Goal: Task Accomplishment & Management: Manage account settings

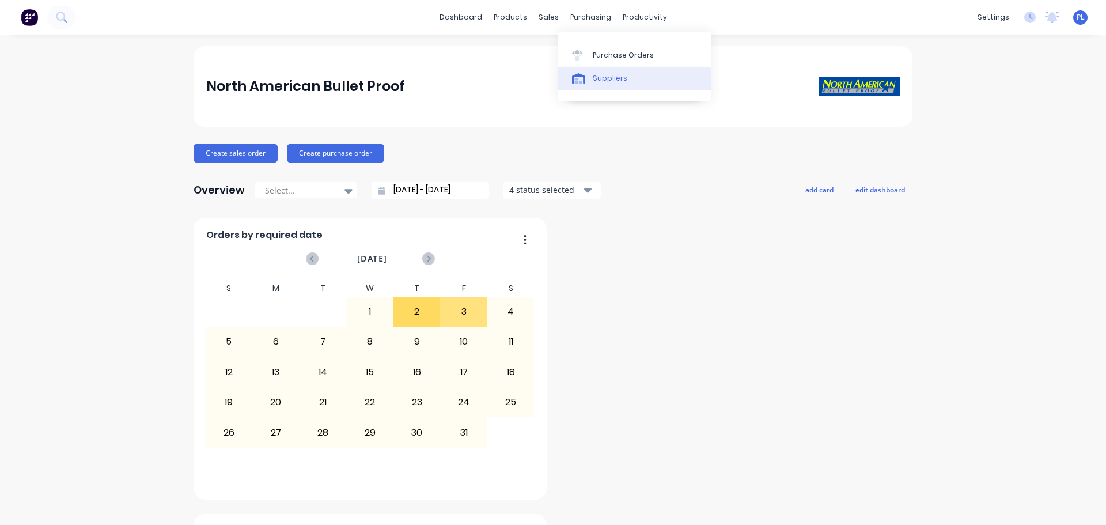
click at [612, 70] on link "Suppliers" at bounding box center [634, 78] width 153 height 23
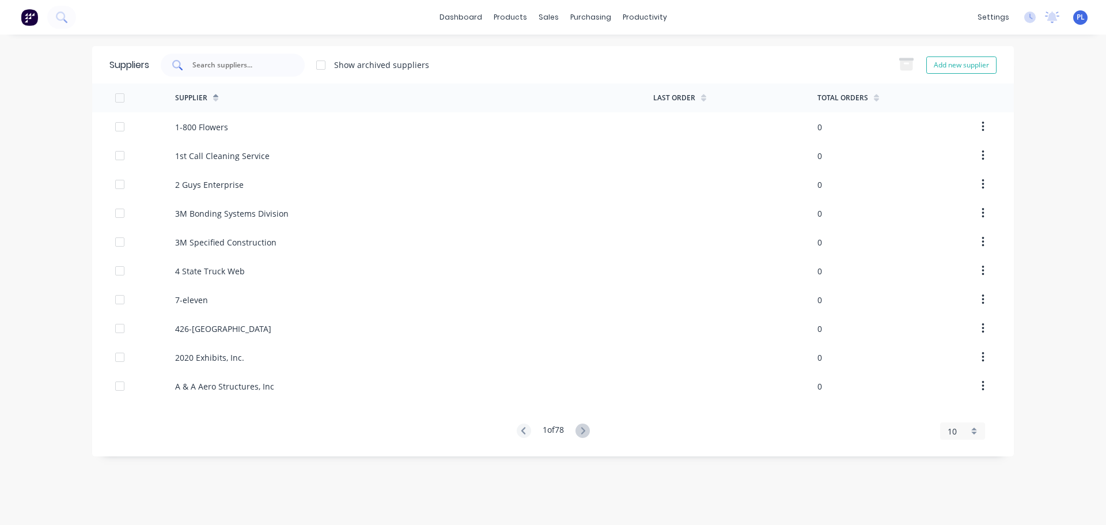
click at [201, 67] on input "text" at bounding box center [239, 65] width 96 height 12
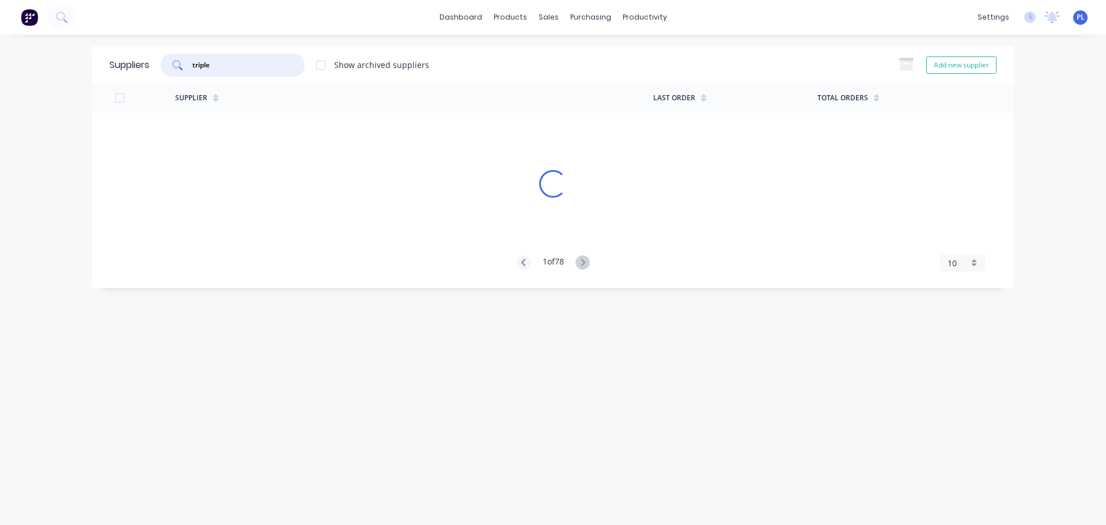
type input "triple"
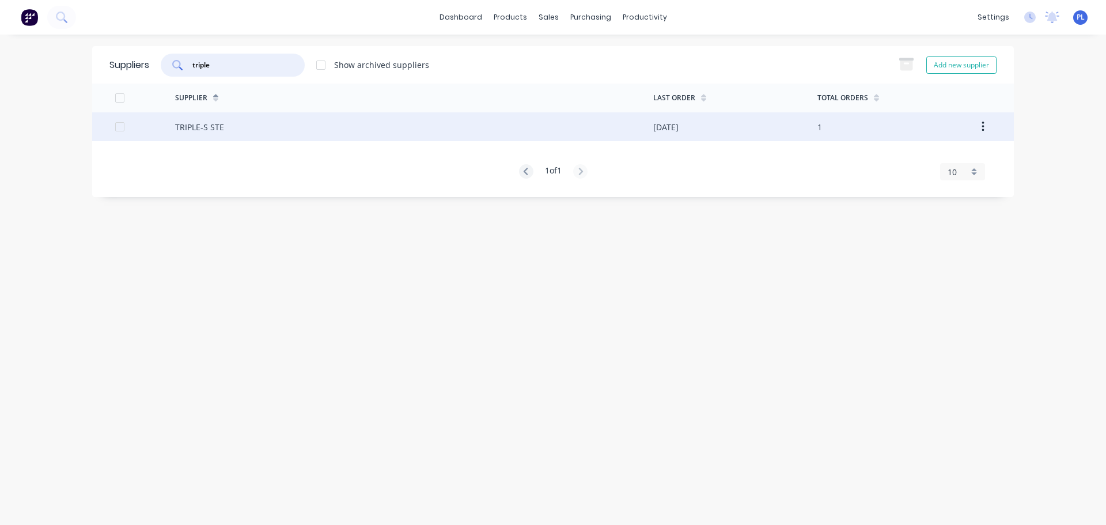
click at [202, 129] on div "TRIPLE-S STE" at bounding box center [199, 127] width 49 height 12
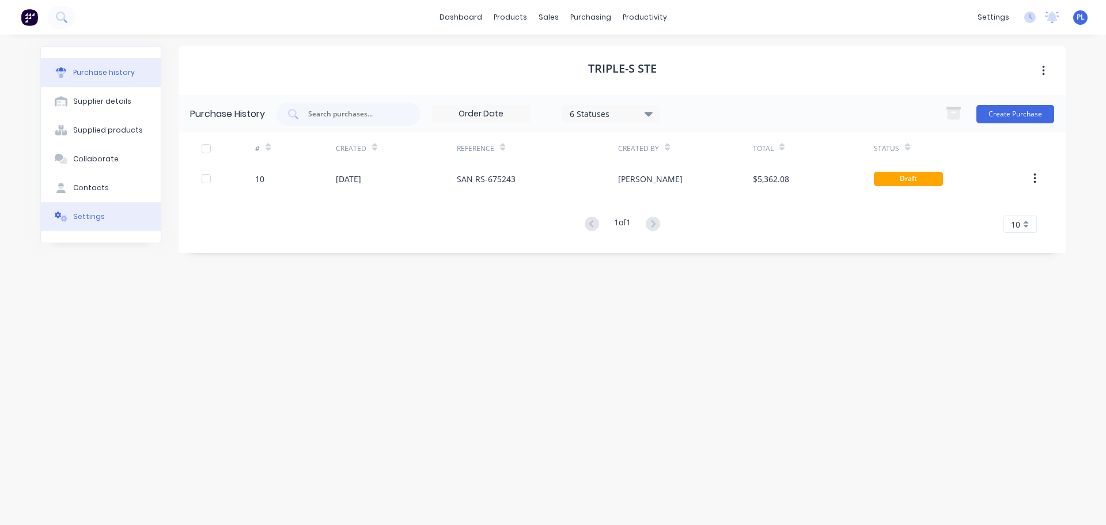
click at [92, 220] on div "Settings" at bounding box center [89, 216] width 32 height 10
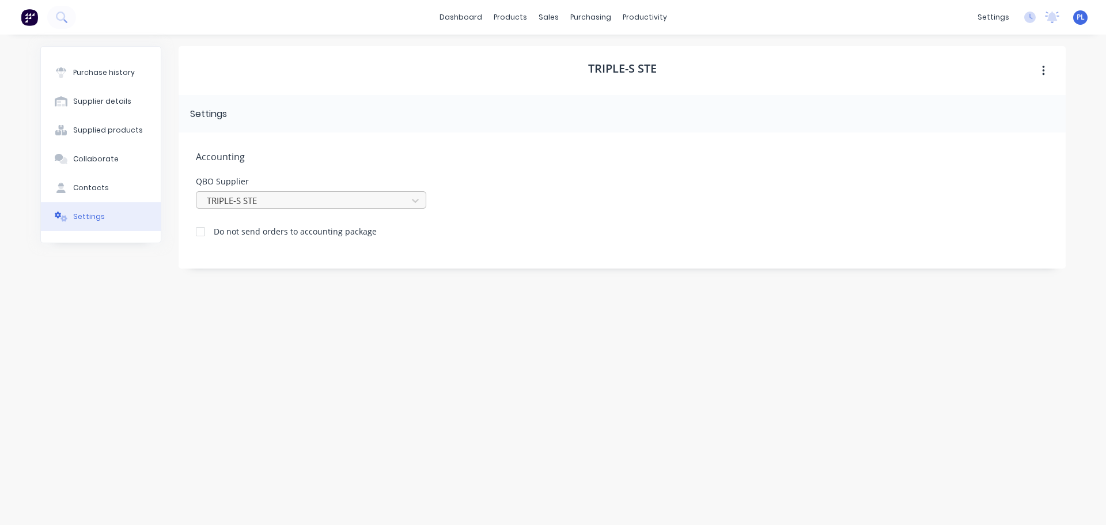
click at [326, 202] on div at bounding box center [304, 200] width 196 height 14
click at [599, 225] on div "Do not send orders to accounting package" at bounding box center [622, 229] width 852 height 15
click at [109, 64] on button "Purchase history" at bounding box center [101, 72] width 120 height 29
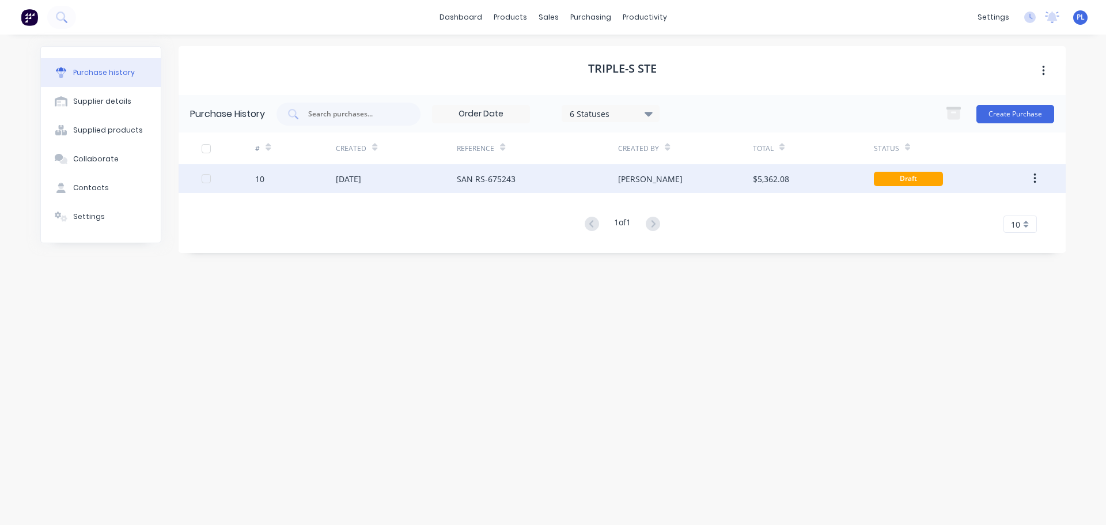
click at [415, 174] on div "[DATE]" at bounding box center [396, 178] width 121 height 29
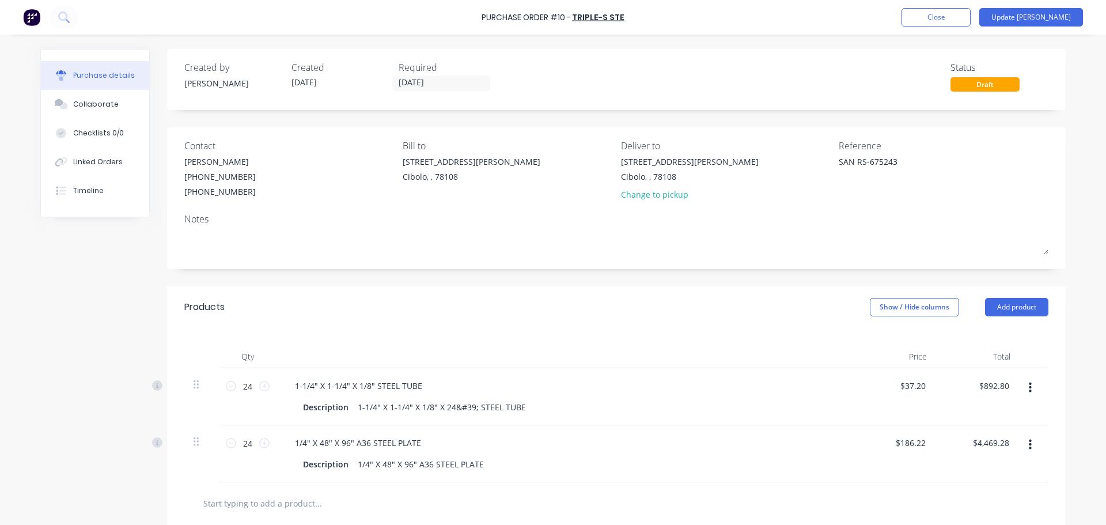
scroll to position [200, 0]
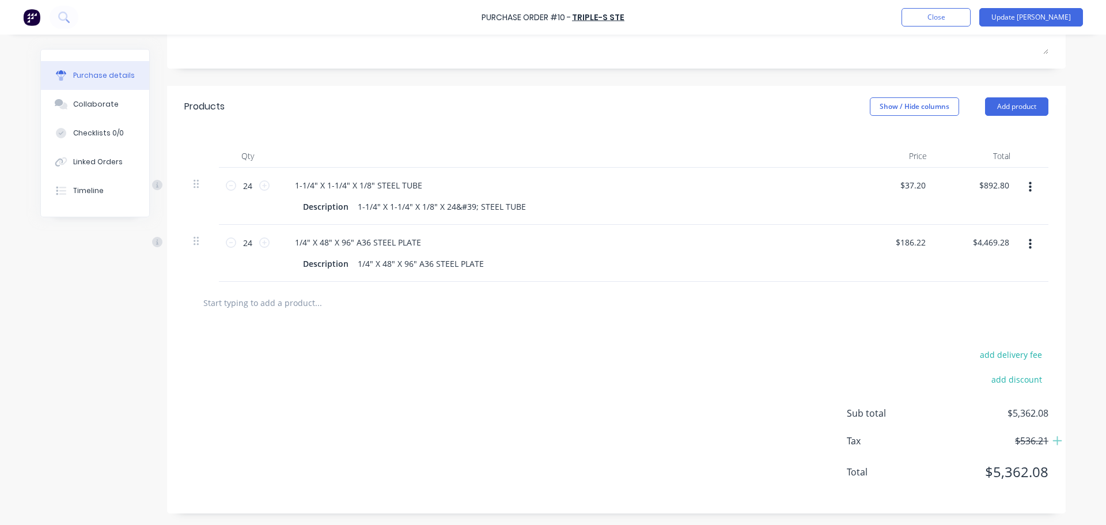
click at [1028, 183] on icon "button" at bounding box center [1029, 187] width 3 height 13
drag, startPoint x: 781, startPoint y: 327, endPoint x: 986, endPoint y: 240, distance: 223.4
click at [780, 323] on div "Products Show / Hide columns Add product Qty Price Total 24 24 1-1/4" X 1-1/4" …" at bounding box center [616, 299] width 898 height 427
drag, startPoint x: 852, startPoint y: 305, endPoint x: 860, endPoint y: 284, distance: 21.9
click at [851, 305] on div at bounding box center [615, 302] width 845 height 23
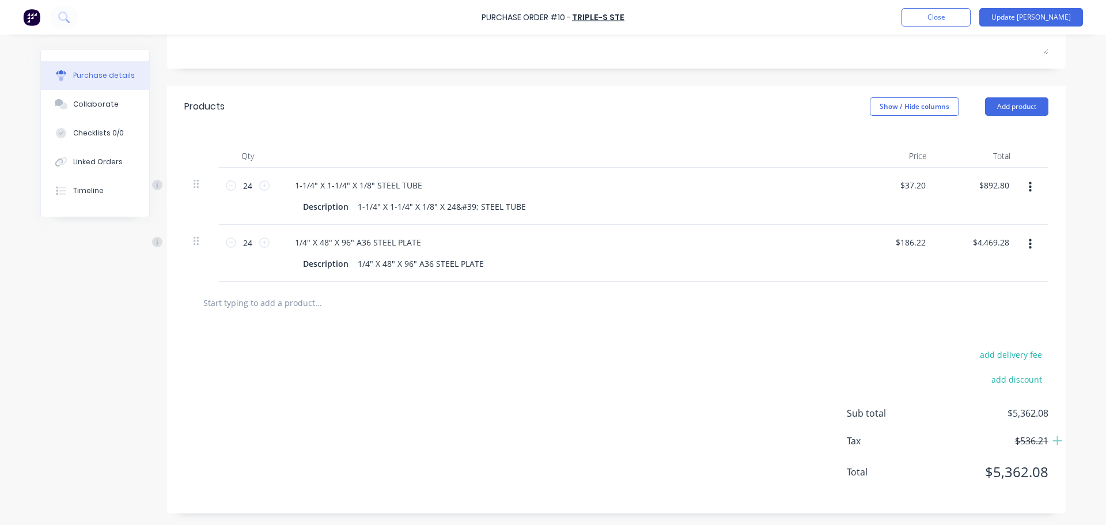
click at [1028, 245] on icon "button" at bounding box center [1029, 244] width 3 height 13
click at [804, 326] on div "add delivery fee add discount Sub total $5,362.08 Tax $536.21 Total $5,362.08" at bounding box center [616, 418] width 898 height 189
click at [855, 387] on div "add delivery fee add discount" at bounding box center [947, 374] width 202 height 54
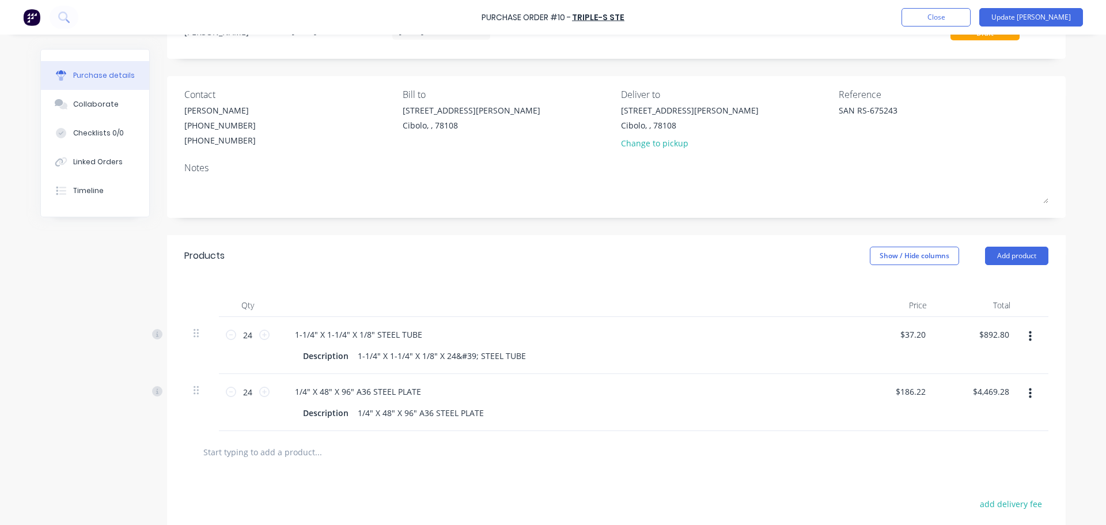
scroll to position [28, 0]
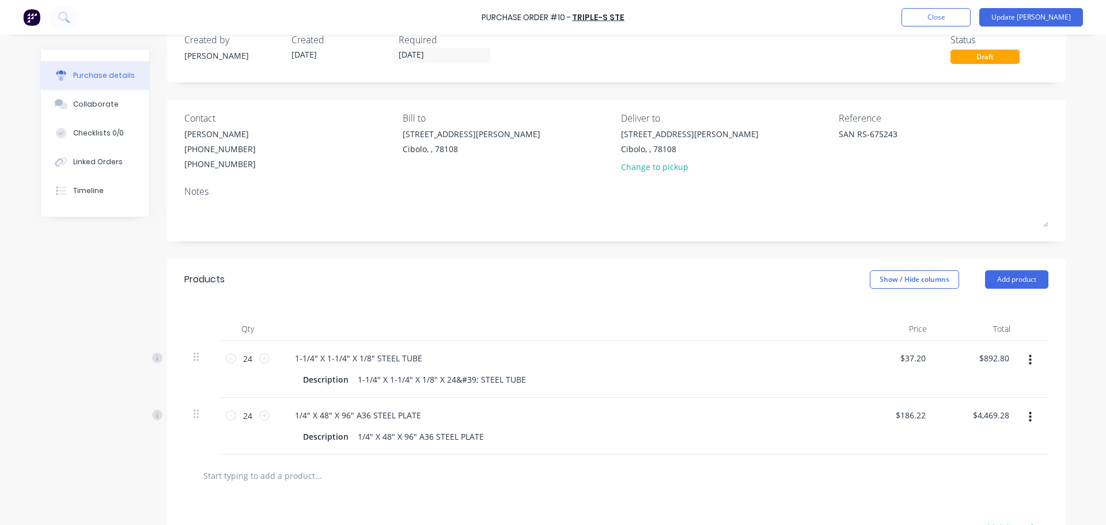
click at [1037, 26] on div "Purchase Order #10 - TRIPLE-S STE Add product Close Update Bill" at bounding box center [553, 17] width 1106 height 35
click at [1032, 20] on button "Update [PERSON_NAME]" at bounding box center [1031, 17] width 104 height 18
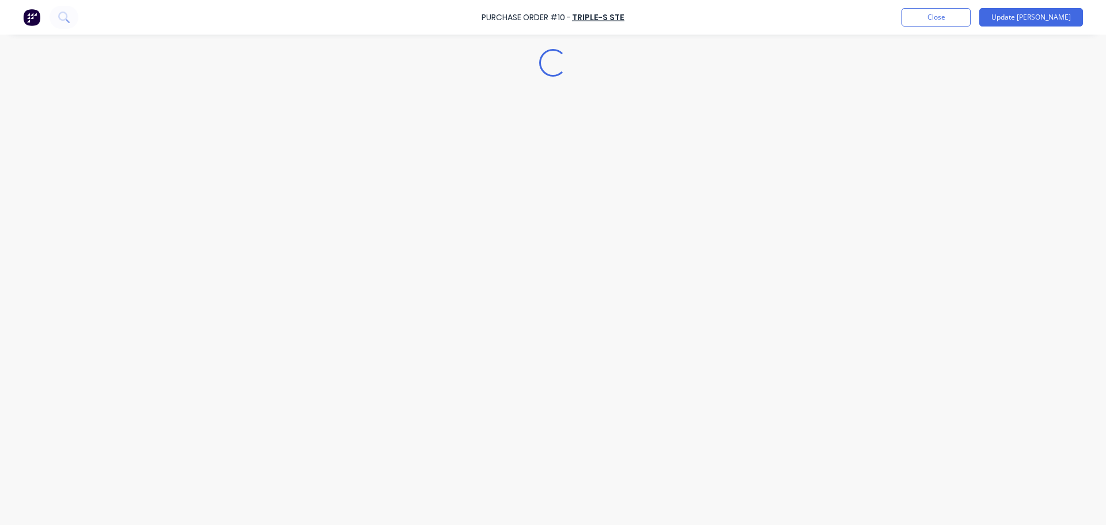
scroll to position [0, 0]
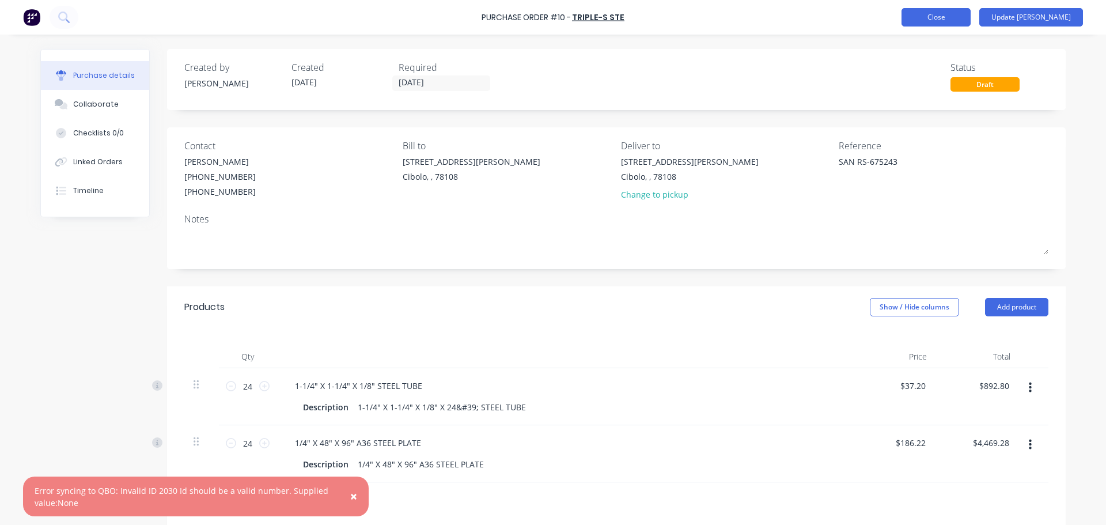
click at [954, 20] on button "Close" at bounding box center [935, 17] width 69 height 18
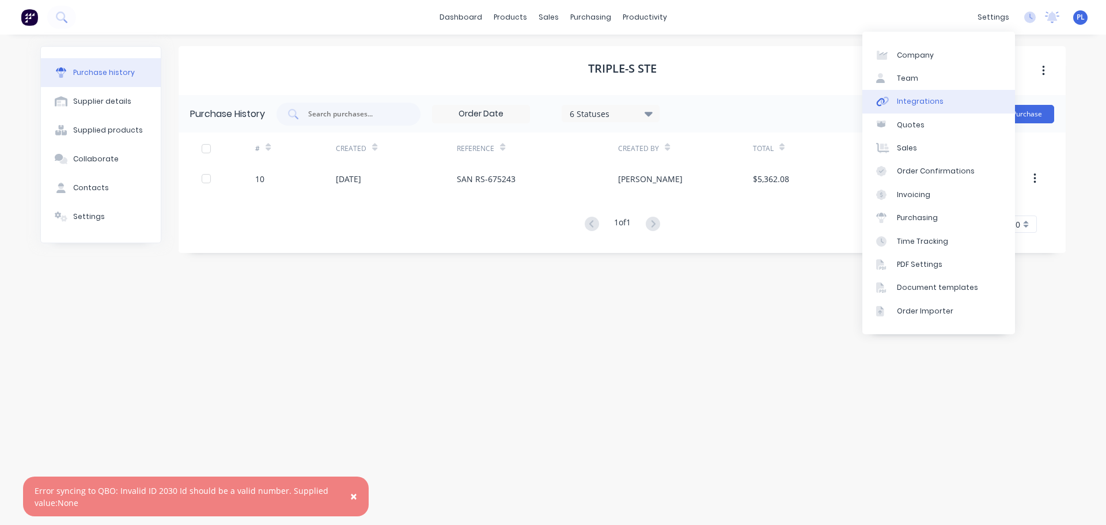
click at [931, 97] on div "Integrations" at bounding box center [920, 101] width 47 height 10
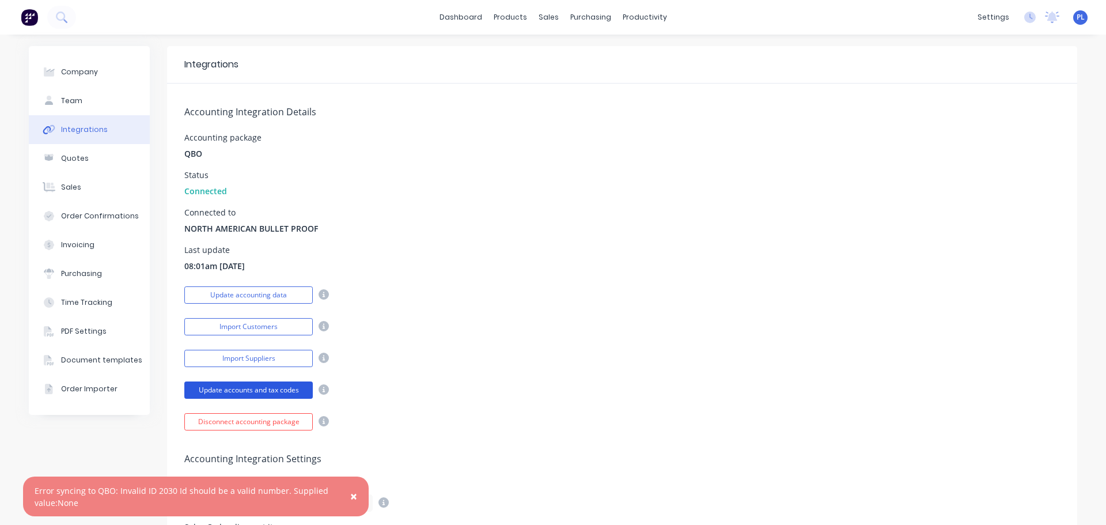
click at [257, 394] on button "Update accounts and tax codes" at bounding box center [248, 389] width 128 height 17
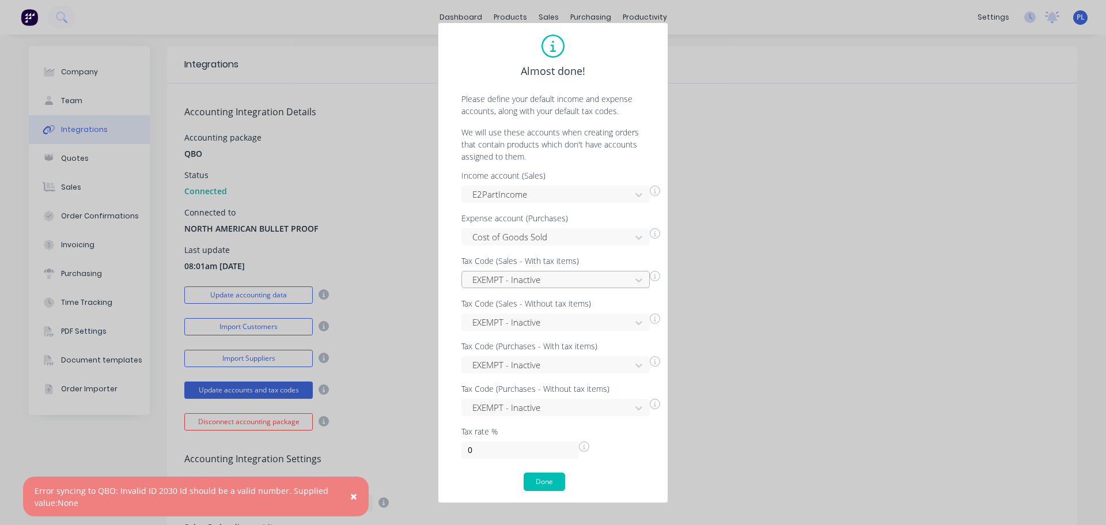
click at [531, 280] on div at bounding box center [548, 279] width 154 height 14
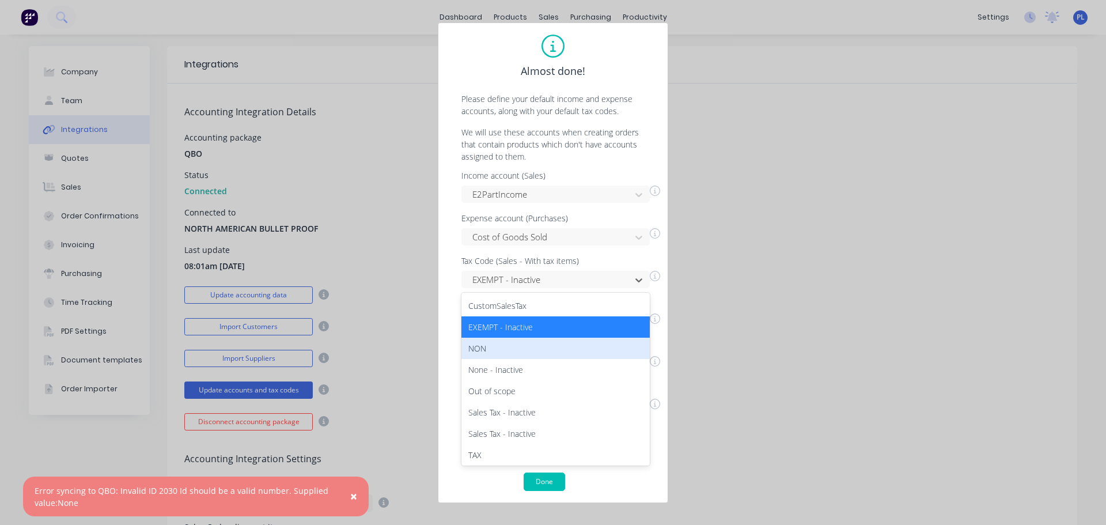
click at [503, 347] on div "NON" at bounding box center [555, 347] width 188 height 21
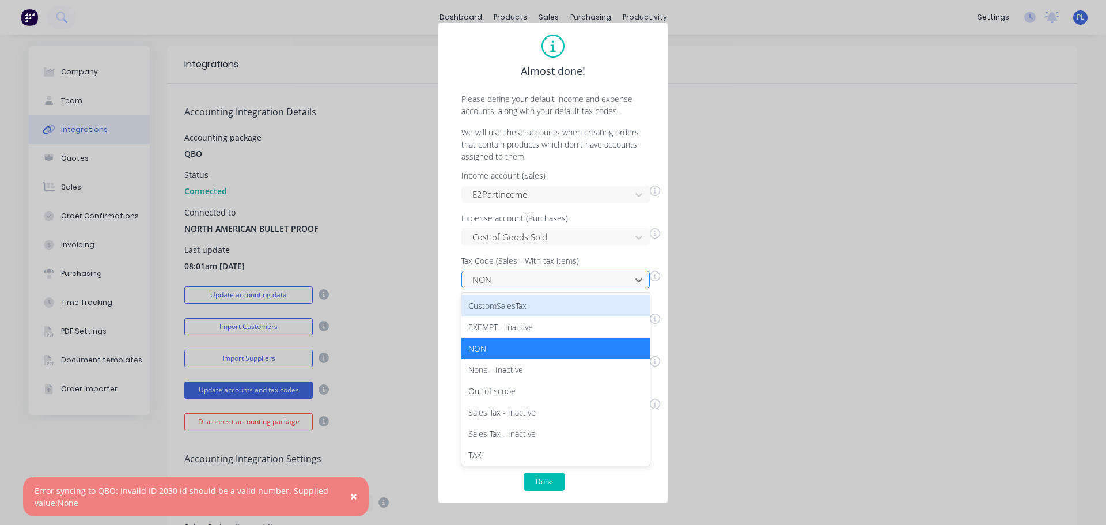
click at [501, 287] on div "NON" at bounding box center [548, 279] width 161 height 17
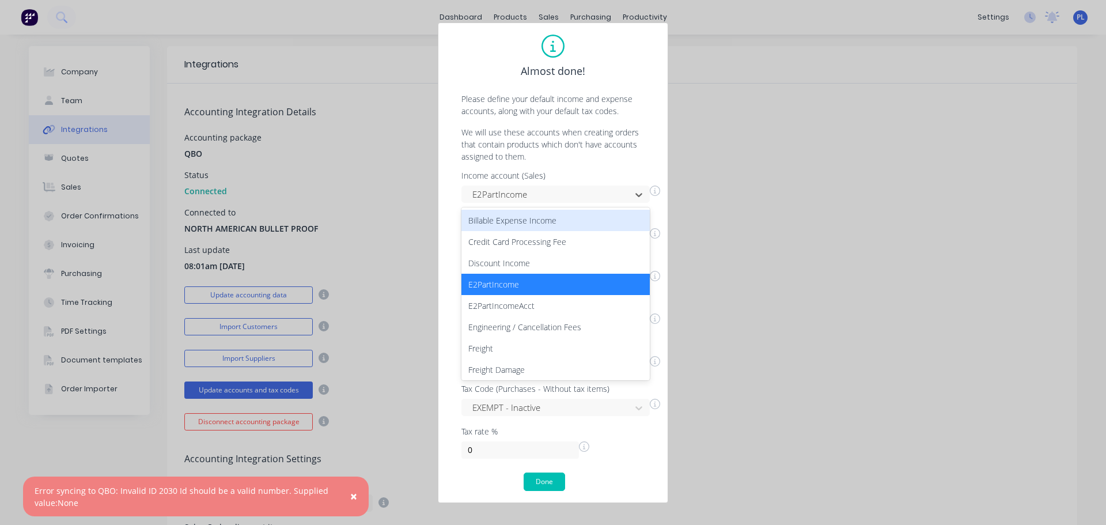
drag, startPoint x: 590, startPoint y: 202, endPoint x: 571, endPoint y: 178, distance: 30.3
click at [575, 187] on div "E2PartIncome" at bounding box center [548, 194] width 161 height 17
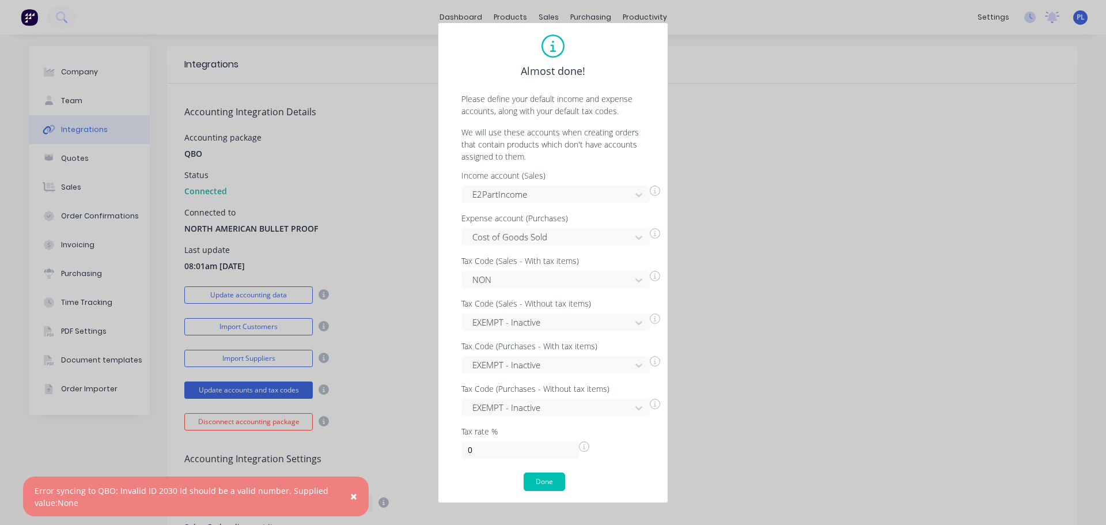
click at [570, 145] on p "We will use these accounts when creating orders that contain products which don…" at bounding box center [553, 144] width 206 height 36
click at [541, 275] on div at bounding box center [548, 279] width 154 height 14
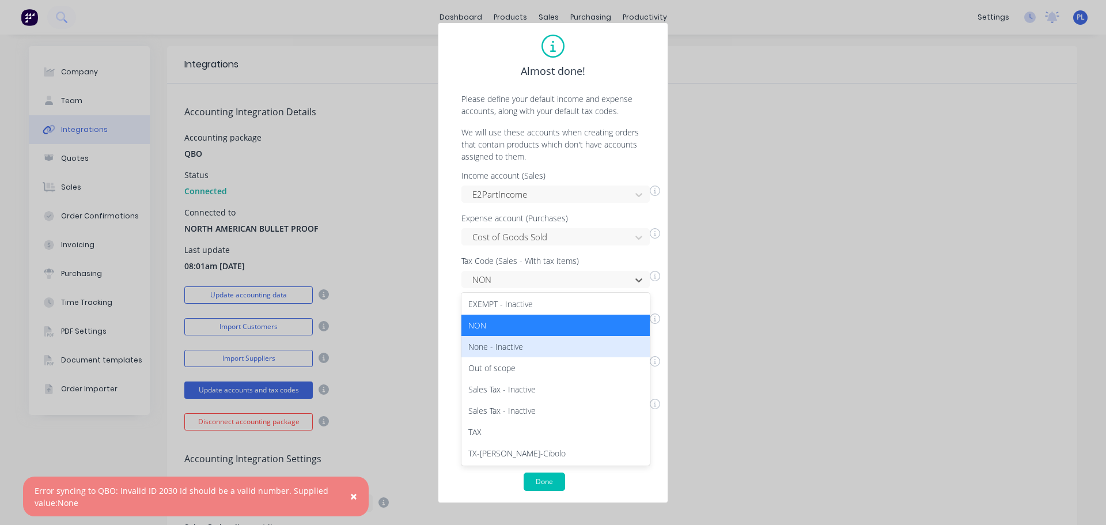
scroll to position [24, 0]
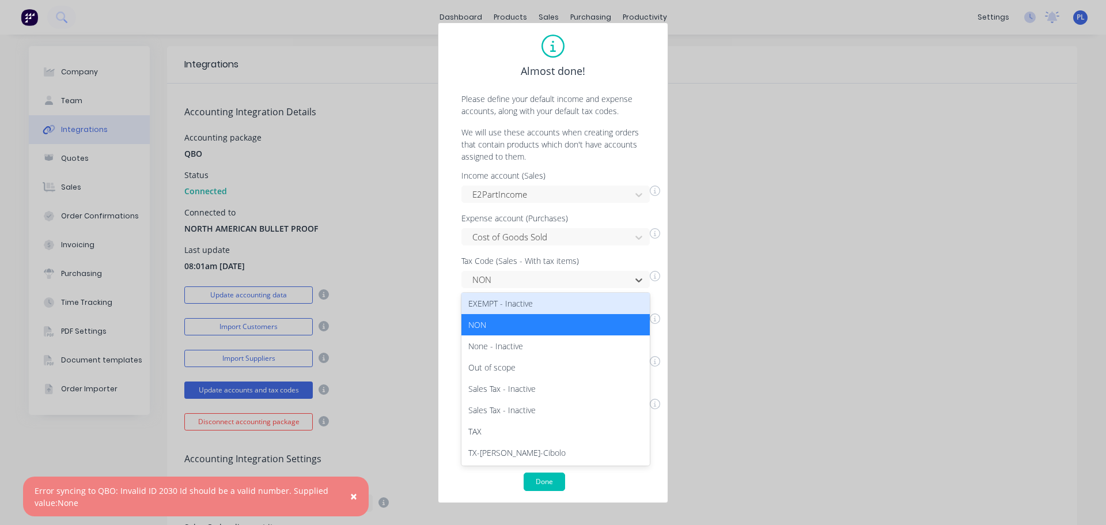
click at [499, 305] on div "EXEMPT - Inactive" at bounding box center [555, 303] width 188 height 21
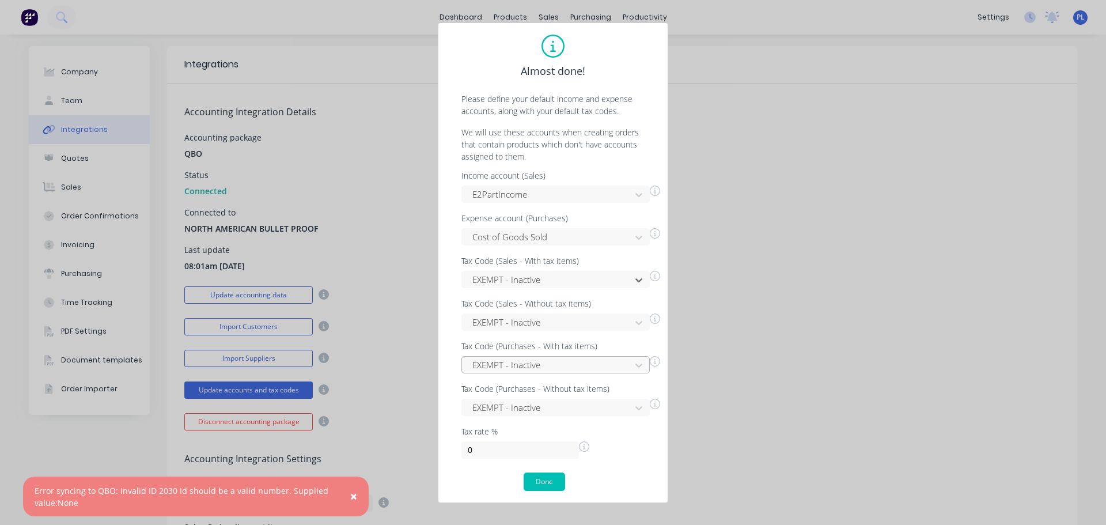
click at [538, 357] on div "EXEMPT - Inactive" at bounding box center [548, 364] width 161 height 17
click at [504, 244] on div "Cost of Goods Sold" at bounding box center [548, 237] width 161 height 17
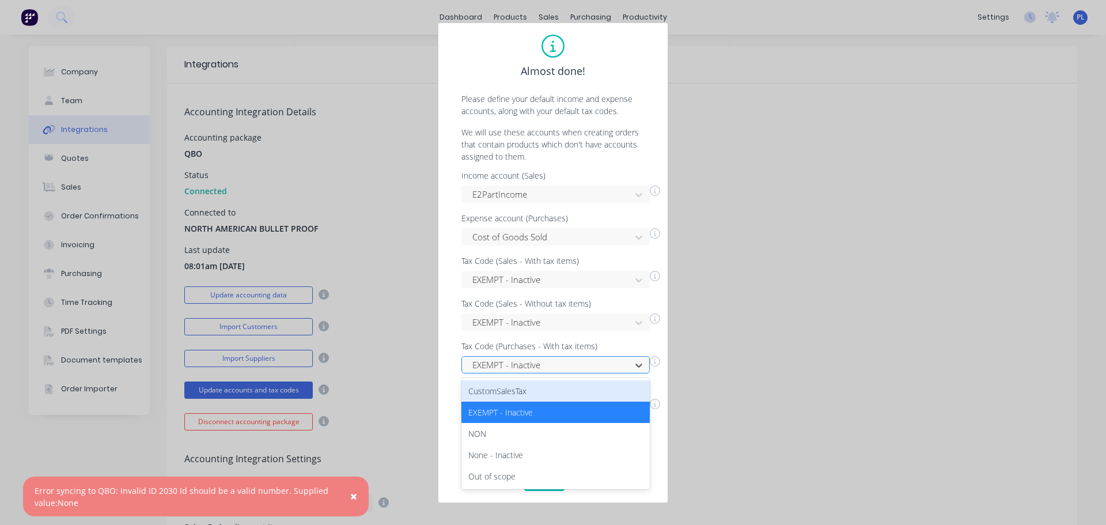
click at [544, 362] on div at bounding box center [548, 365] width 154 height 14
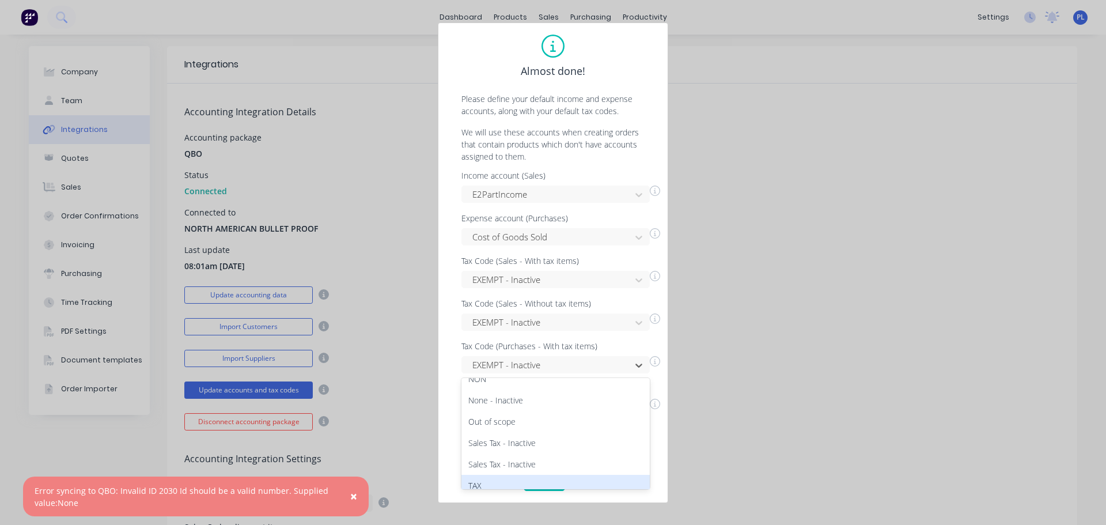
scroll to position [28, 0]
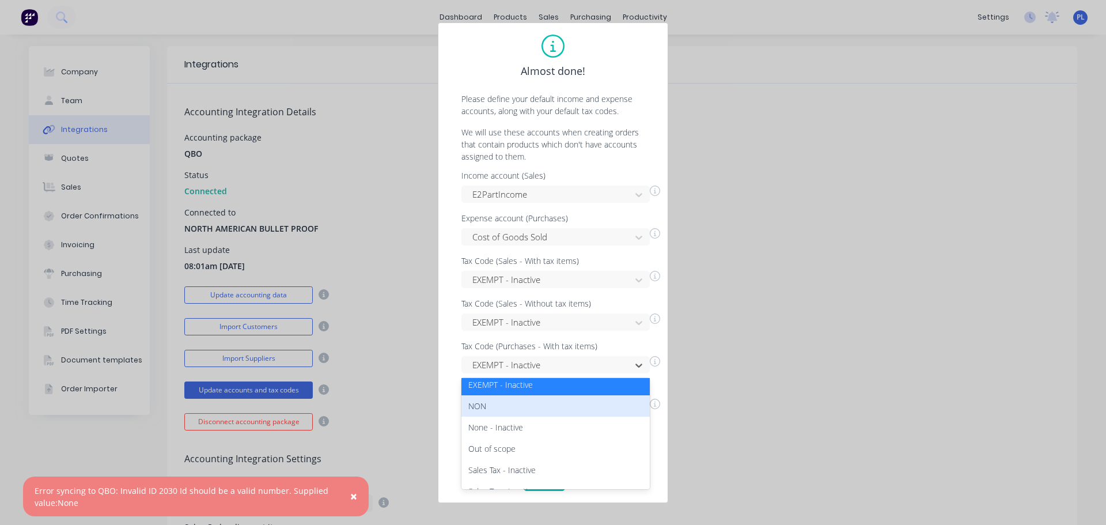
click at [484, 407] on div "NON" at bounding box center [555, 405] width 188 height 21
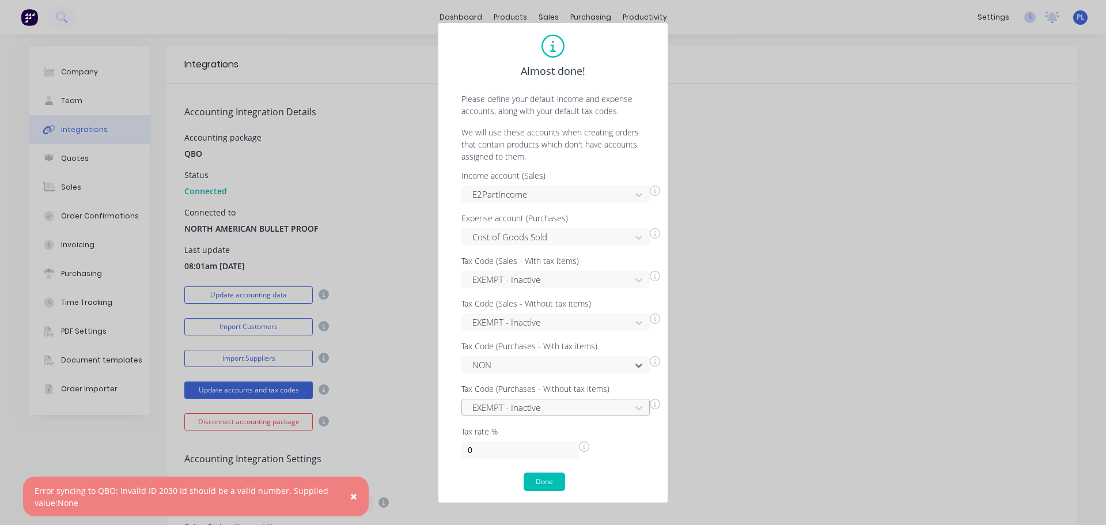
click at [569, 407] on div "EXEMPT - Inactive" at bounding box center [555, 406] width 188 height 17
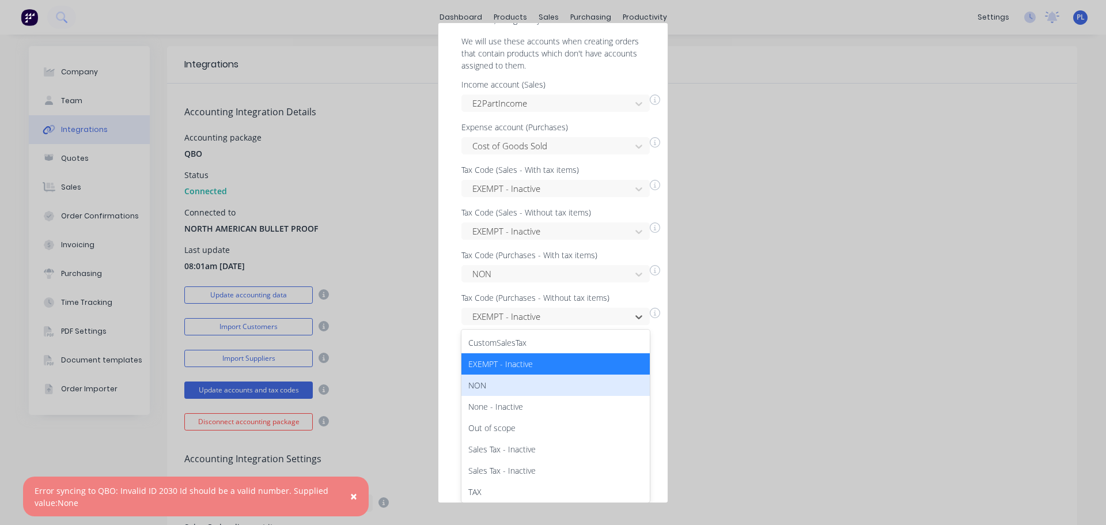
click at [469, 375] on div "NON" at bounding box center [555, 384] width 188 height 21
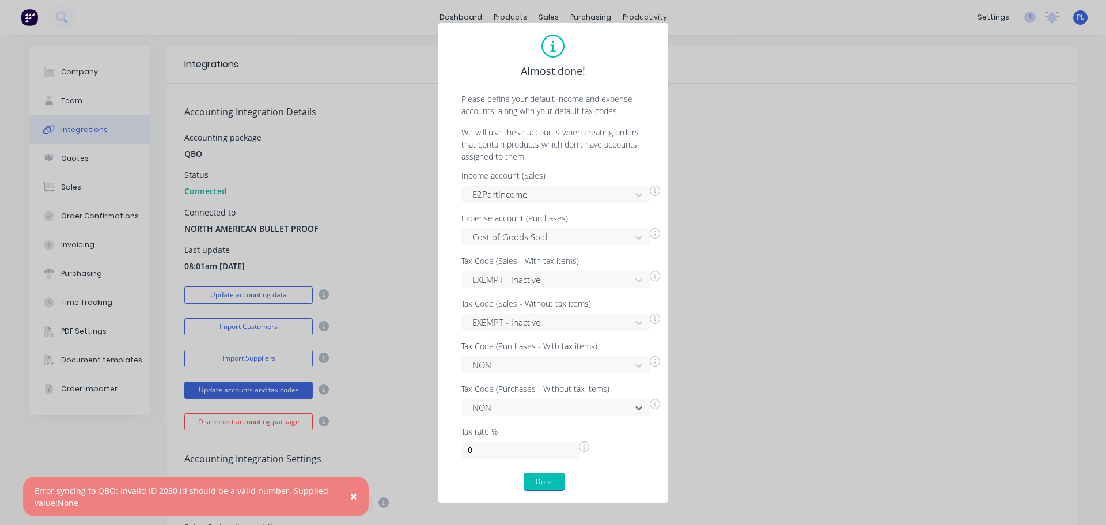
click at [542, 486] on button "Done" at bounding box center [543, 481] width 41 height 18
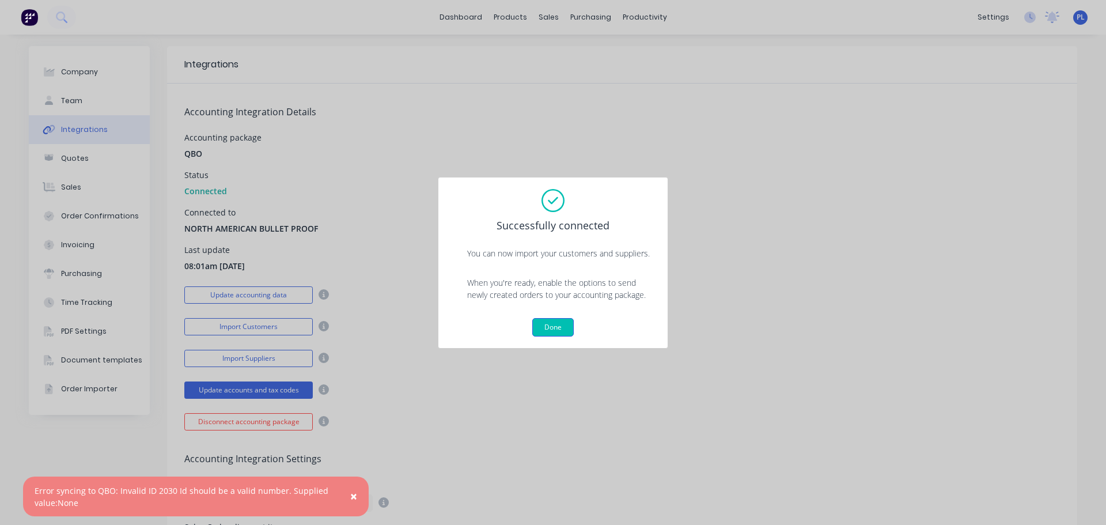
click at [565, 328] on button "Done" at bounding box center [552, 327] width 41 height 18
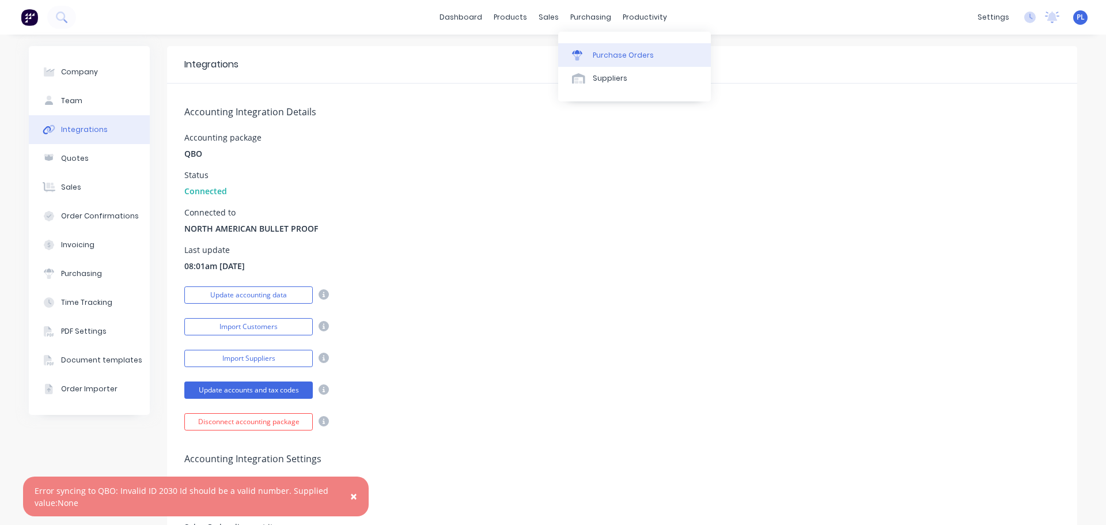
click at [607, 64] on link "Purchase Orders" at bounding box center [634, 54] width 153 height 23
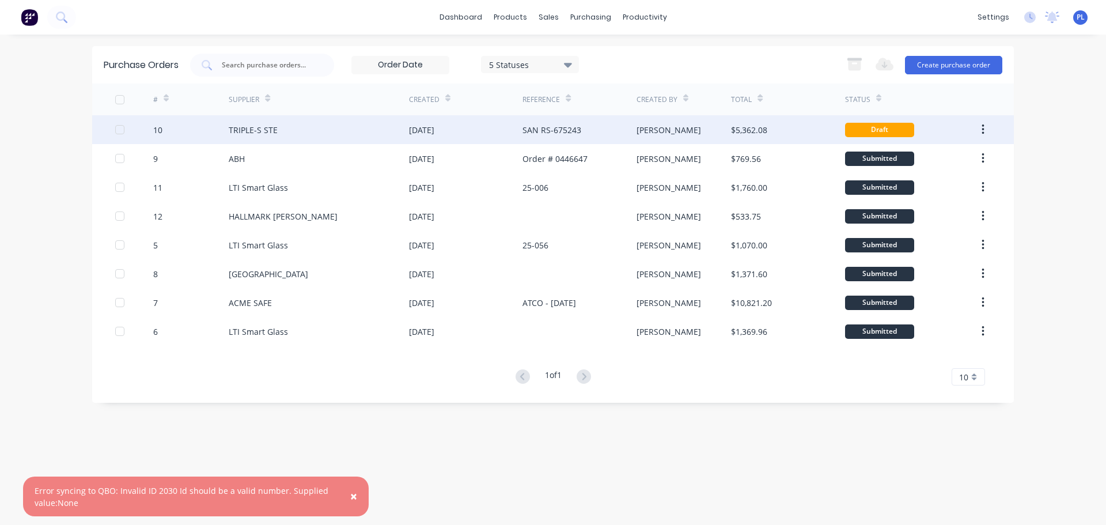
click at [563, 127] on div "SAN RS-675243" at bounding box center [551, 130] width 59 height 12
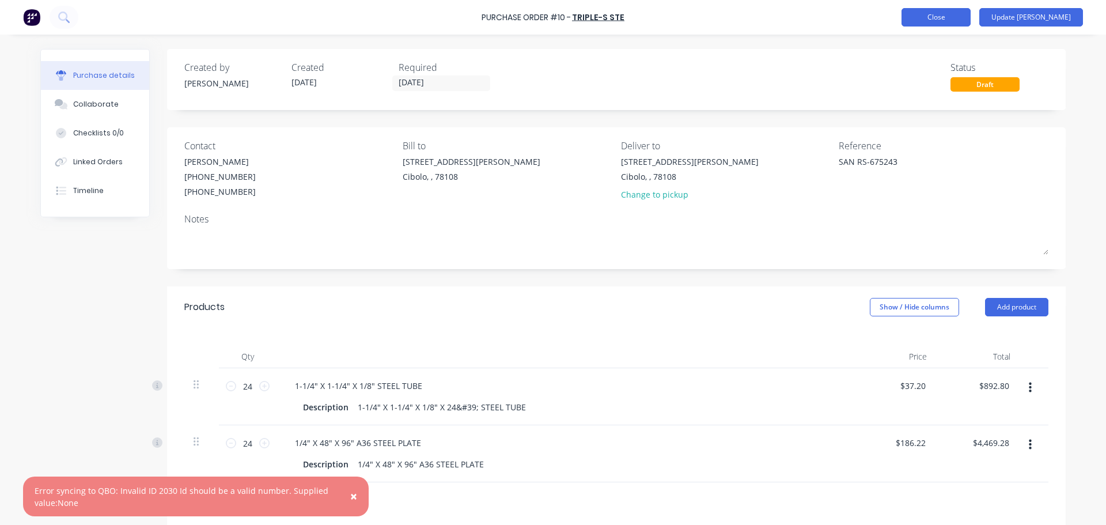
click at [965, 13] on button "Close" at bounding box center [935, 17] width 69 height 18
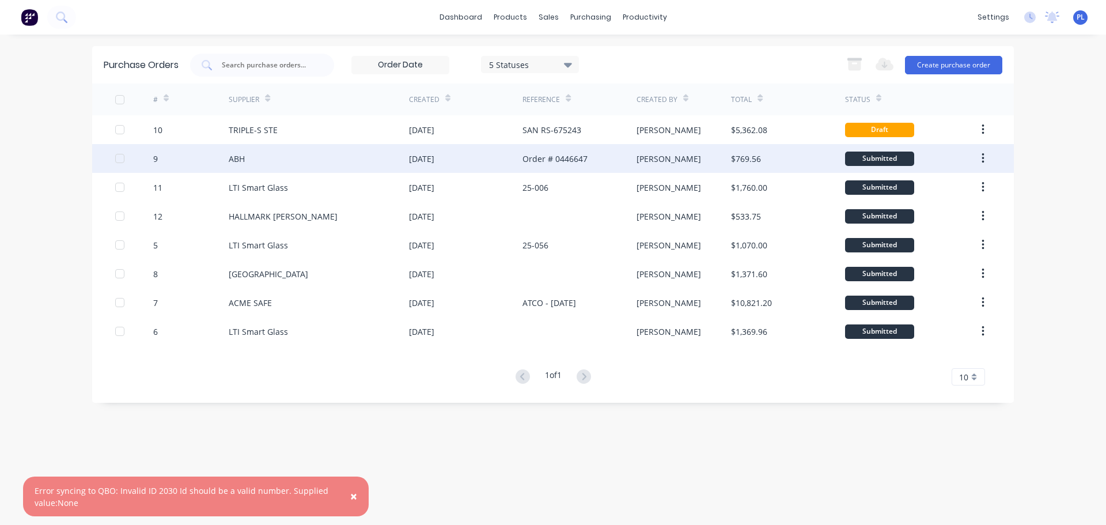
click at [628, 170] on div "Order # 0446647" at bounding box center [578, 158] width 113 height 29
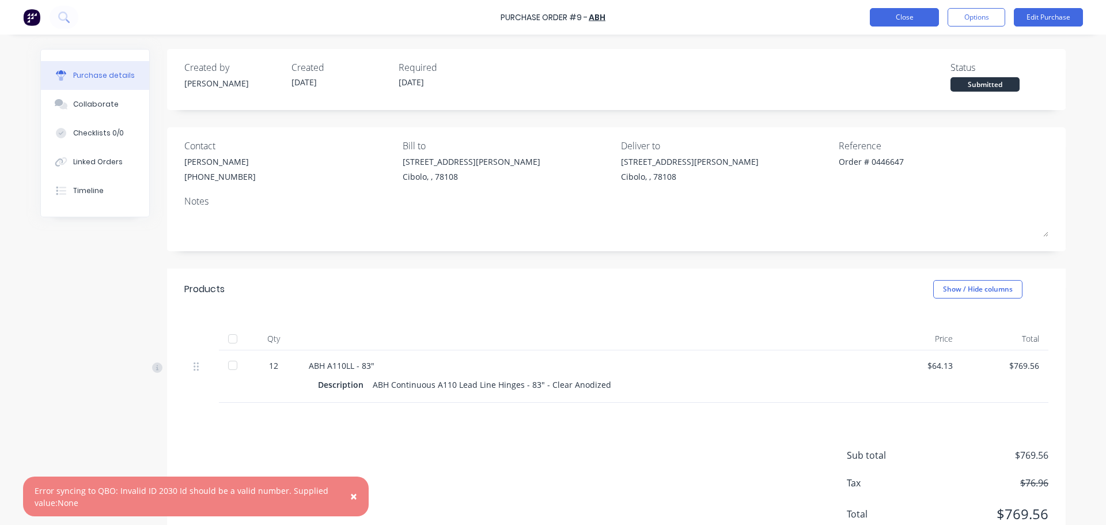
click at [902, 13] on button "Close" at bounding box center [904, 17] width 69 height 18
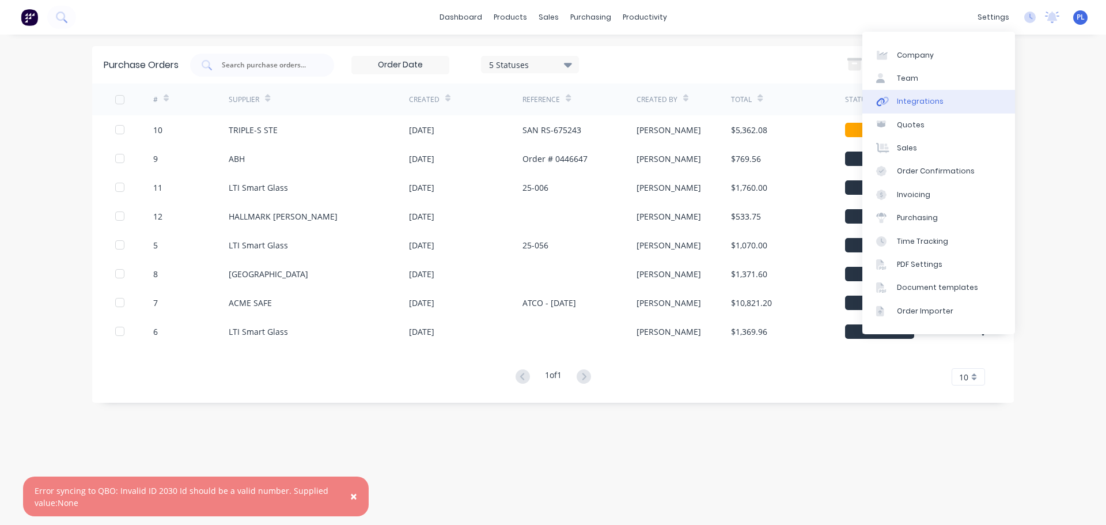
click at [926, 104] on div "Integrations" at bounding box center [920, 101] width 47 height 10
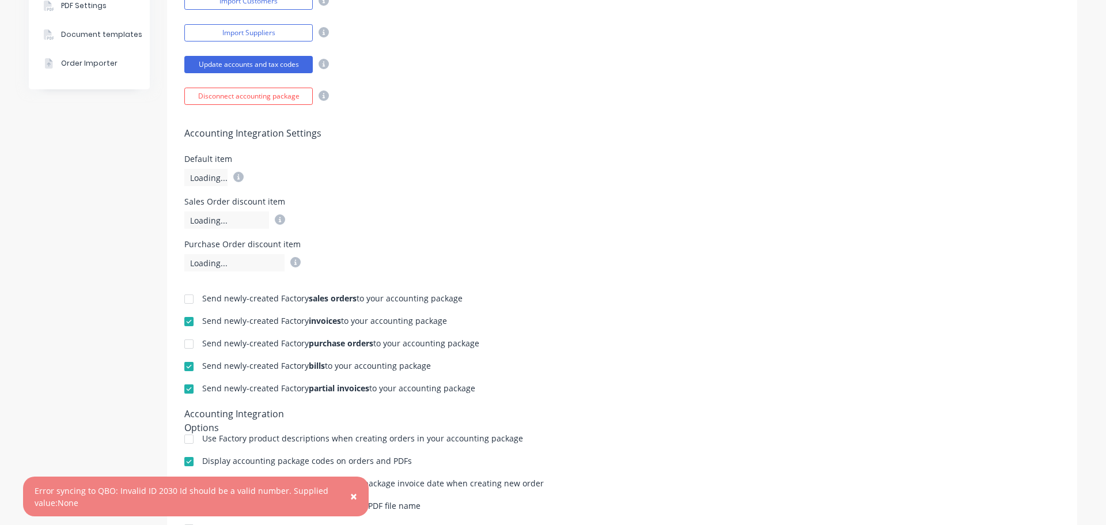
scroll to position [346, 0]
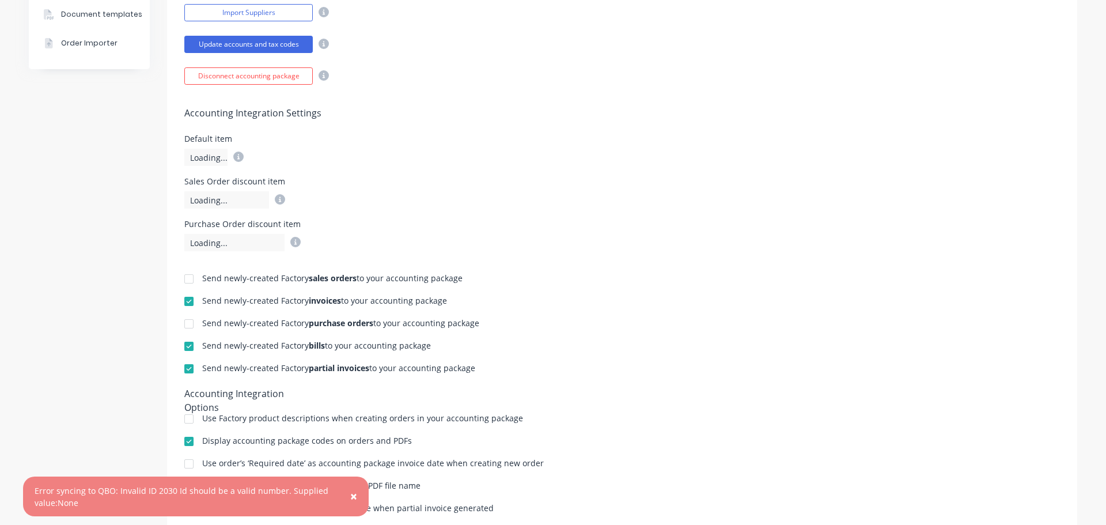
click at [354, 496] on span "×" at bounding box center [353, 496] width 7 height 16
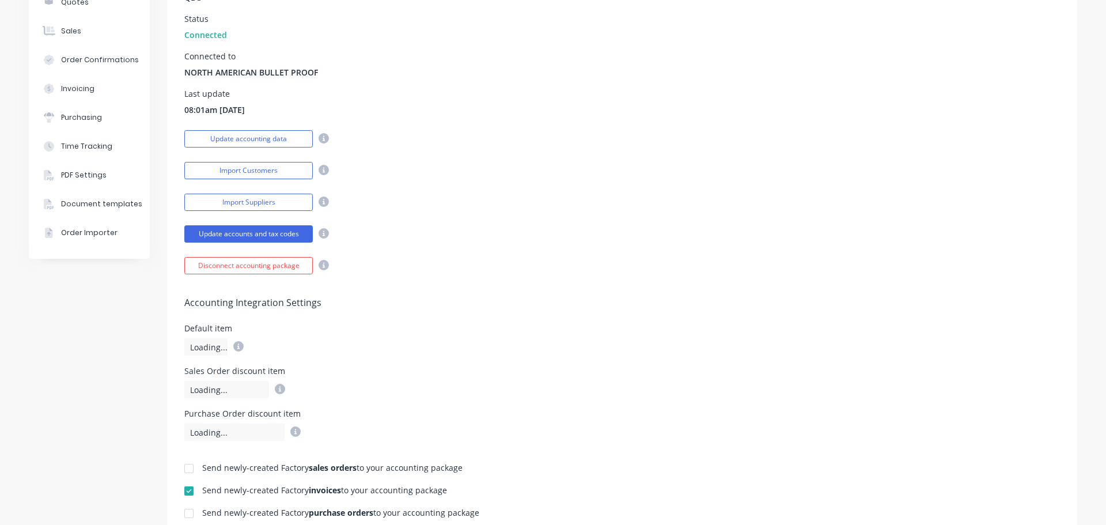
scroll to position [0, 0]
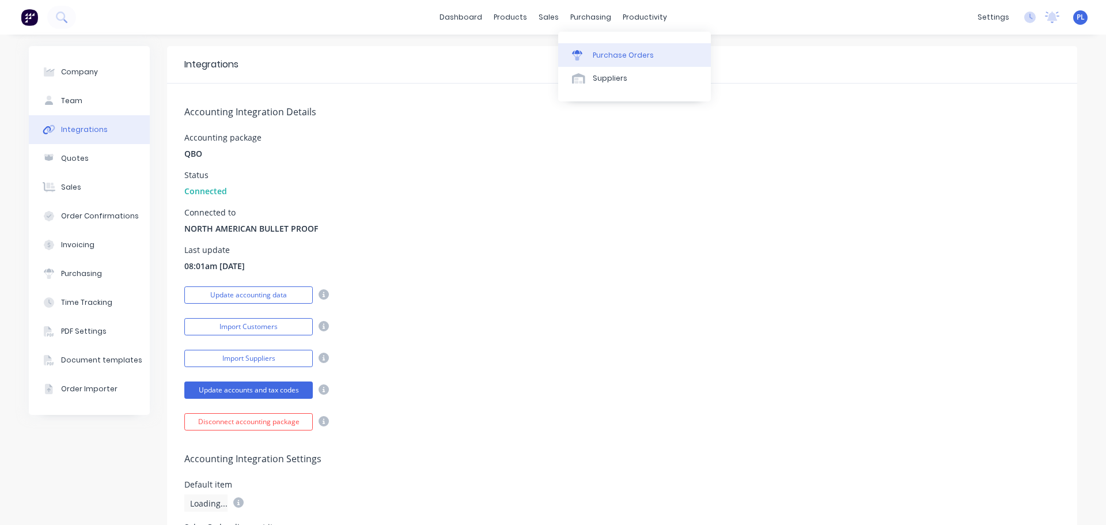
click at [604, 52] on div "Purchase Orders" at bounding box center [623, 55] width 61 height 10
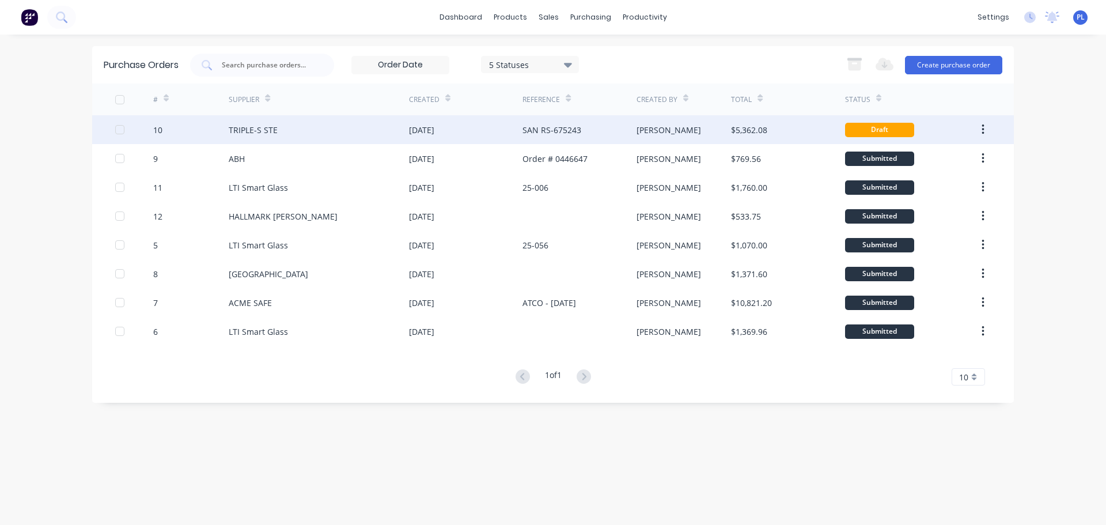
click at [434, 132] on div "[DATE]" at bounding box center [421, 130] width 25 height 12
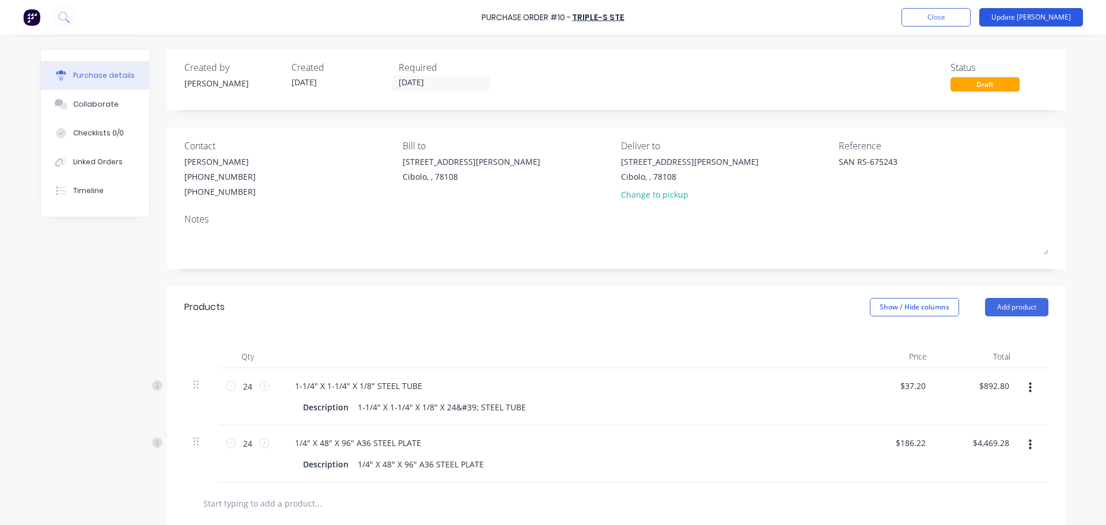
click at [1045, 24] on button "Update [PERSON_NAME]" at bounding box center [1031, 17] width 104 height 18
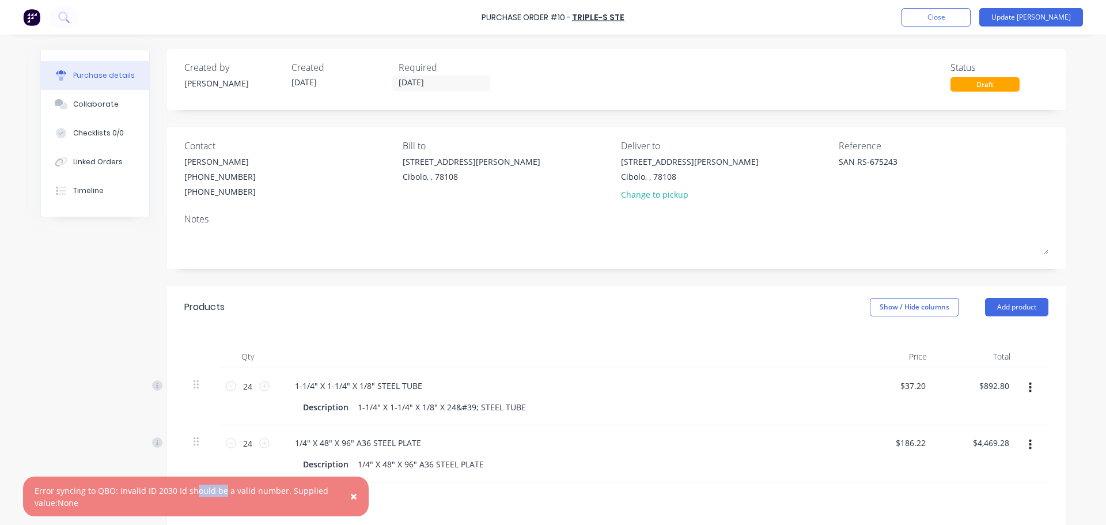
drag, startPoint x: 193, startPoint y: 483, endPoint x: 286, endPoint y: 488, distance: 92.9
click at [264, 486] on div "× Error syncing to QBO: Invalid ID 2030 Id should be a valid number. Supplied v…" at bounding box center [196, 496] width 346 height 40
click at [170, 484] on div "Error syncing to QBO: Invalid ID 2030 Id should be a valid number. Supplied val…" at bounding box center [184, 496] width 299 height 24
click at [169, 484] on div "Error syncing to QBO: Invalid ID 2030 Id should be a valid number. Supplied val…" at bounding box center [184, 496] width 299 height 24
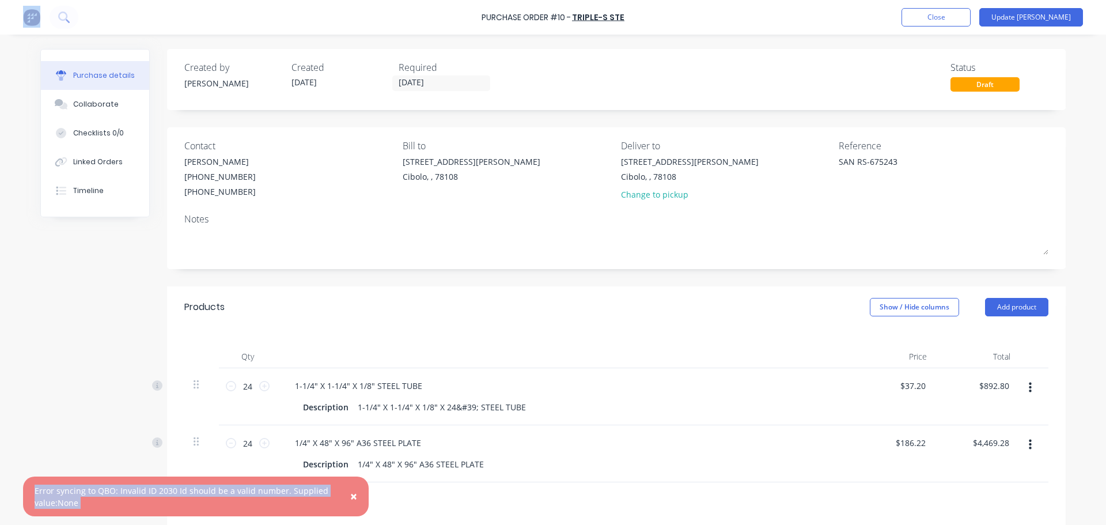
click at [221, 481] on div "× Error syncing to QBO: Invalid ID 2030 Id should be a valid number. Supplied v…" at bounding box center [196, 496] width 346 height 40
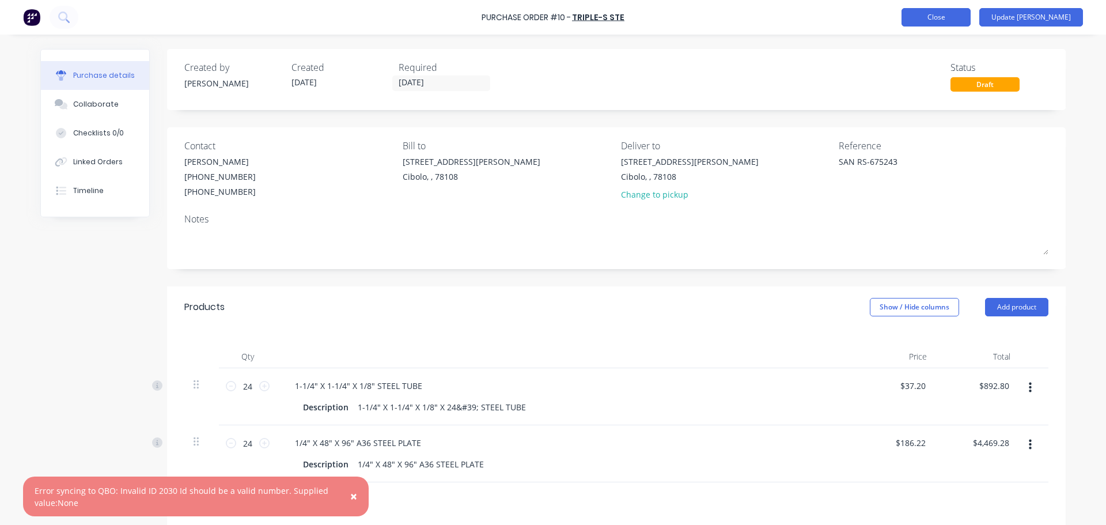
click at [943, 8] on button "Close" at bounding box center [935, 17] width 69 height 18
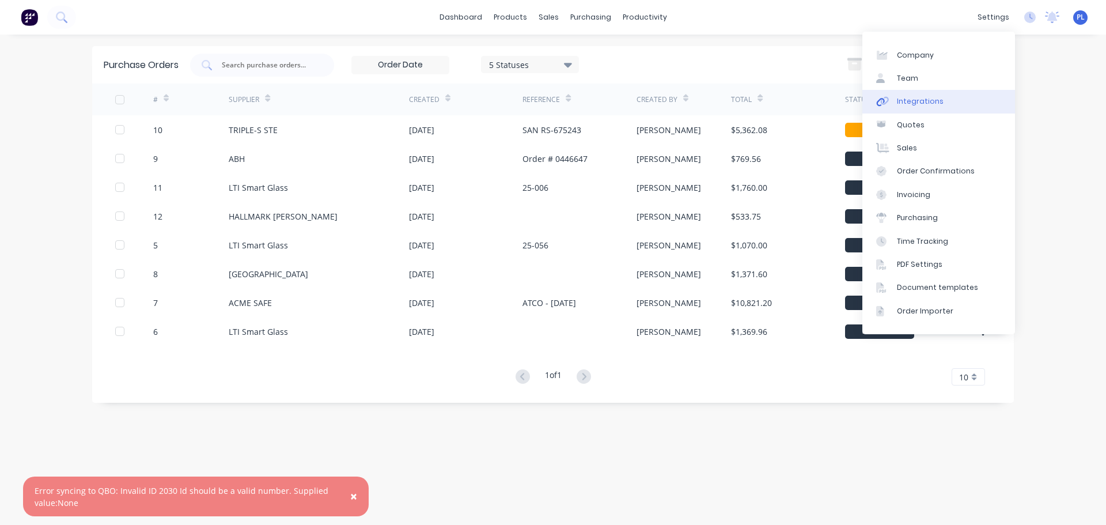
click at [920, 93] on link "Integrations" at bounding box center [938, 101] width 153 height 23
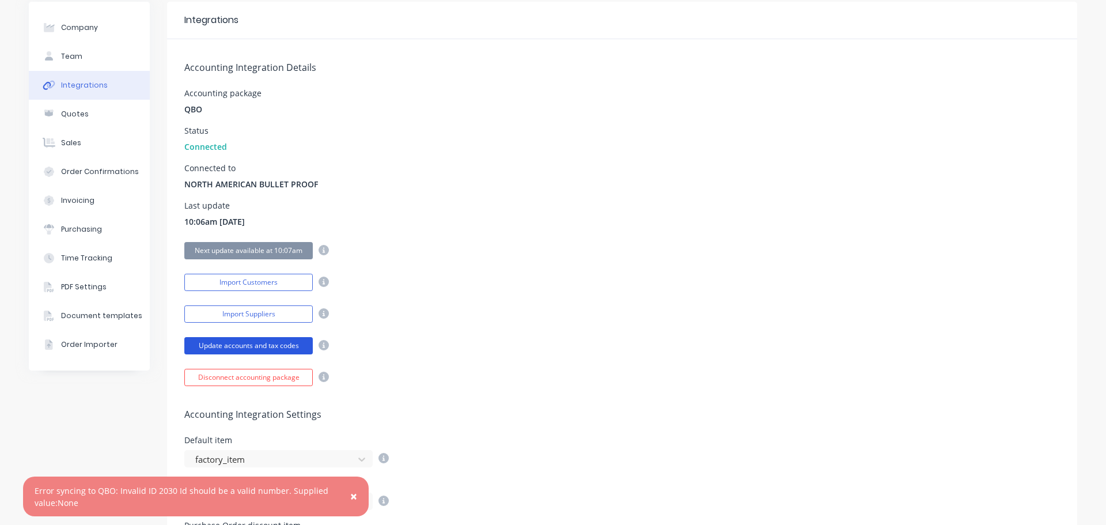
scroll to position [115, 0]
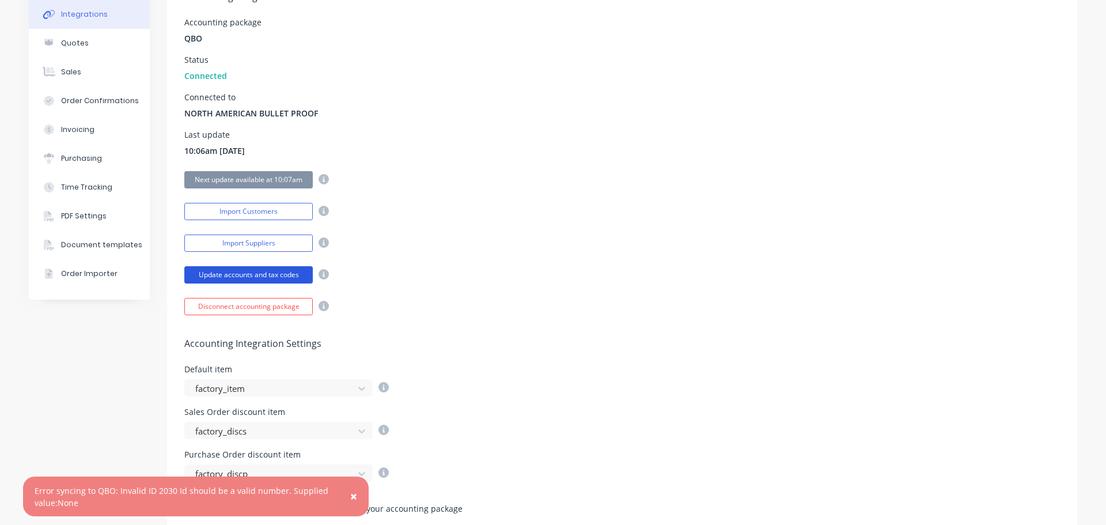
click at [241, 275] on button "Update accounts and tax codes" at bounding box center [248, 274] width 128 height 17
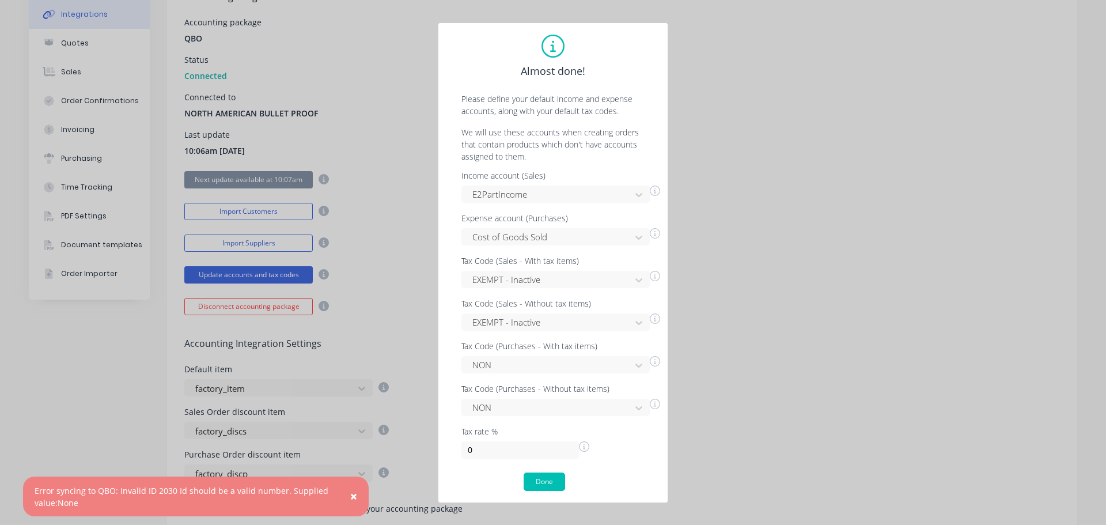
click at [362, 484] on button "×" at bounding box center [354, 497] width 30 height 28
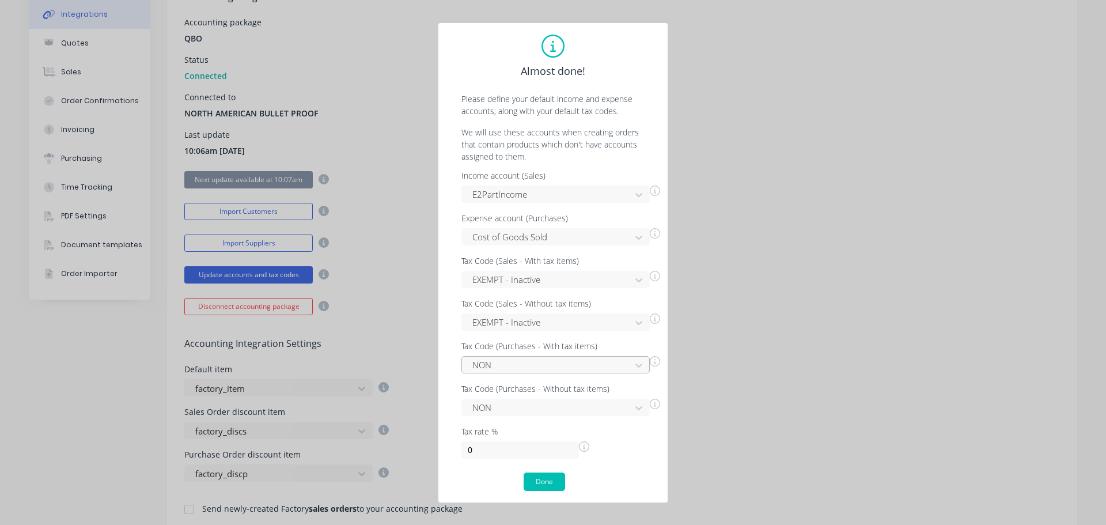
click at [495, 363] on div at bounding box center [548, 365] width 154 height 14
click at [485, 394] on div "Out of scope" at bounding box center [555, 390] width 188 height 21
click at [495, 412] on div "NON" at bounding box center [555, 406] width 188 height 17
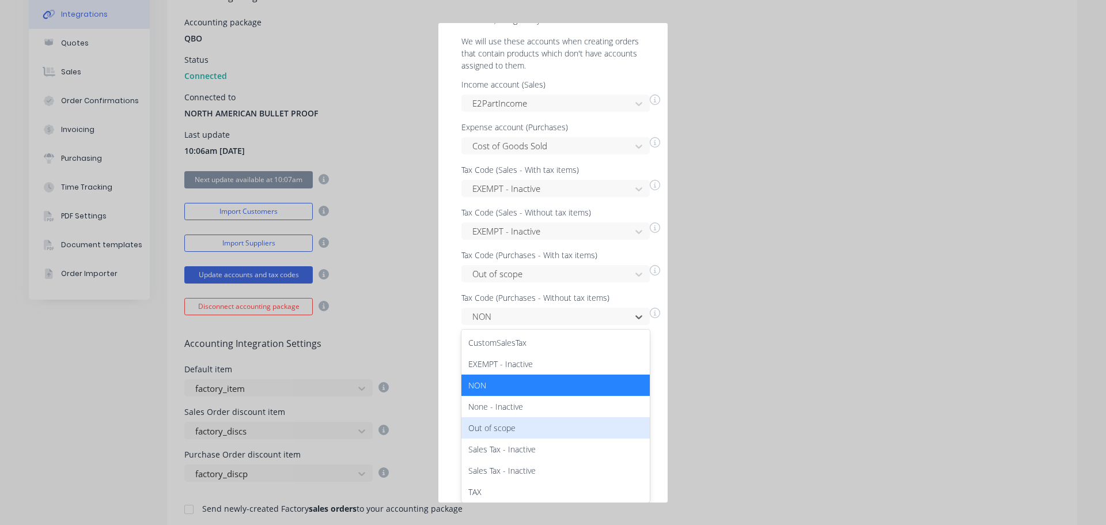
click at [496, 417] on div "Out of scope" at bounding box center [555, 427] width 188 height 21
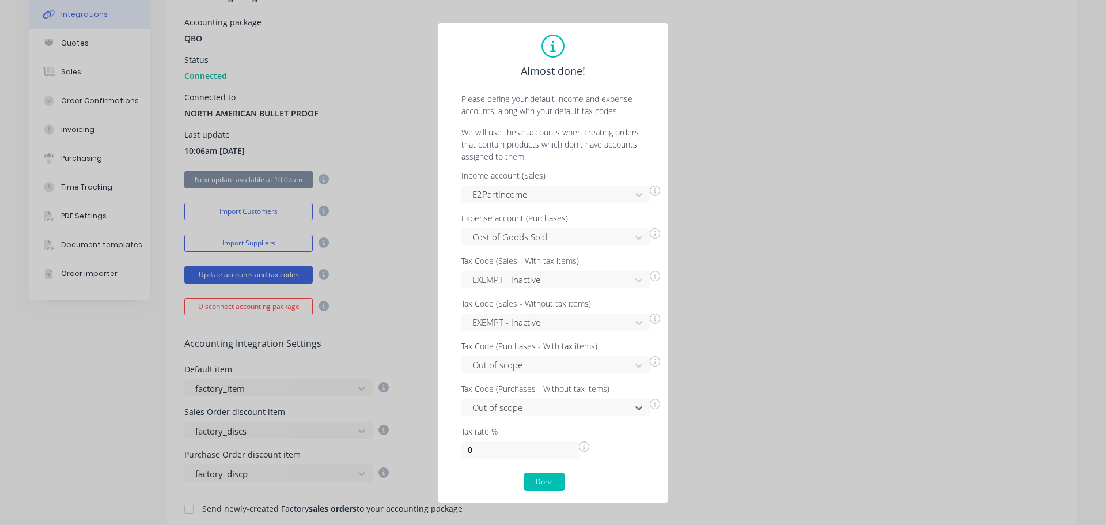
scroll to position [0, 0]
click at [553, 479] on button "Done" at bounding box center [543, 481] width 41 height 18
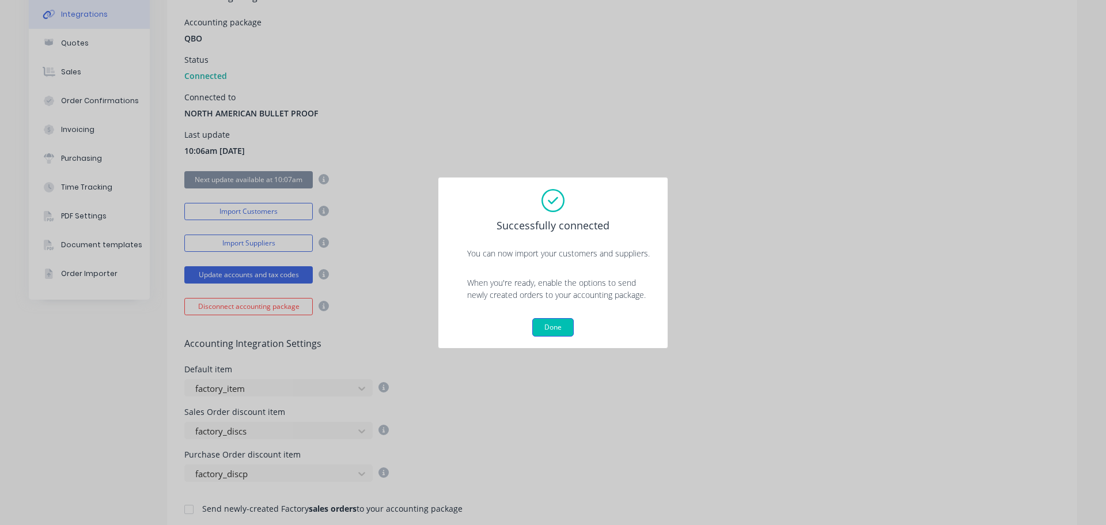
click at [549, 328] on button "Done" at bounding box center [552, 327] width 41 height 18
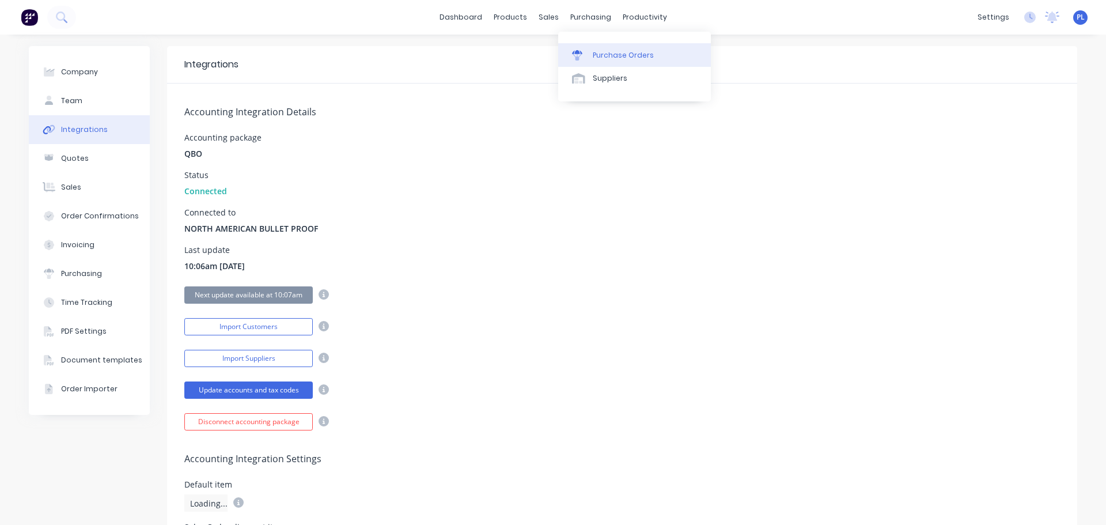
click at [590, 54] on link "Purchase Orders" at bounding box center [634, 54] width 153 height 23
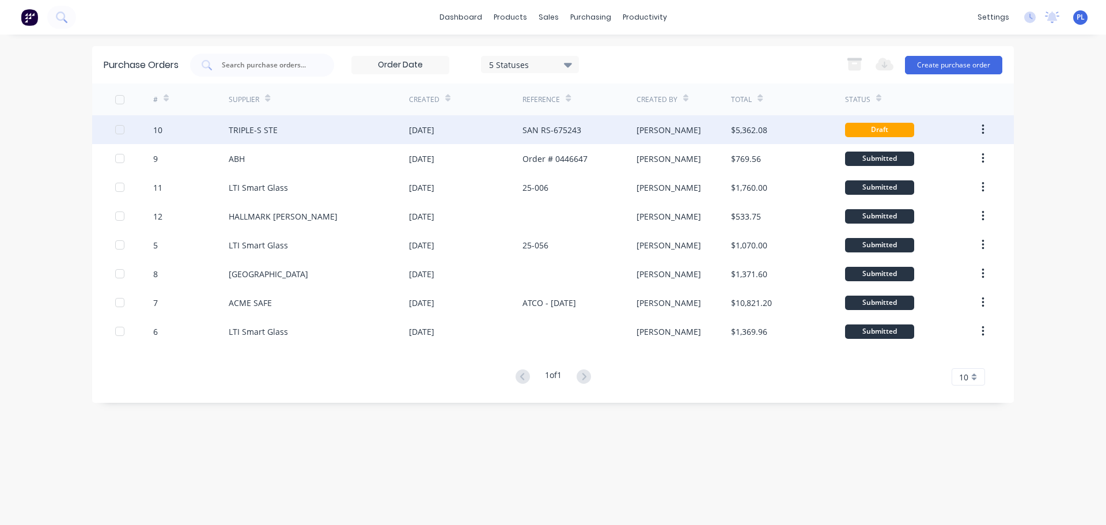
click at [706, 130] on div "[PERSON_NAME]" at bounding box center [683, 129] width 95 height 29
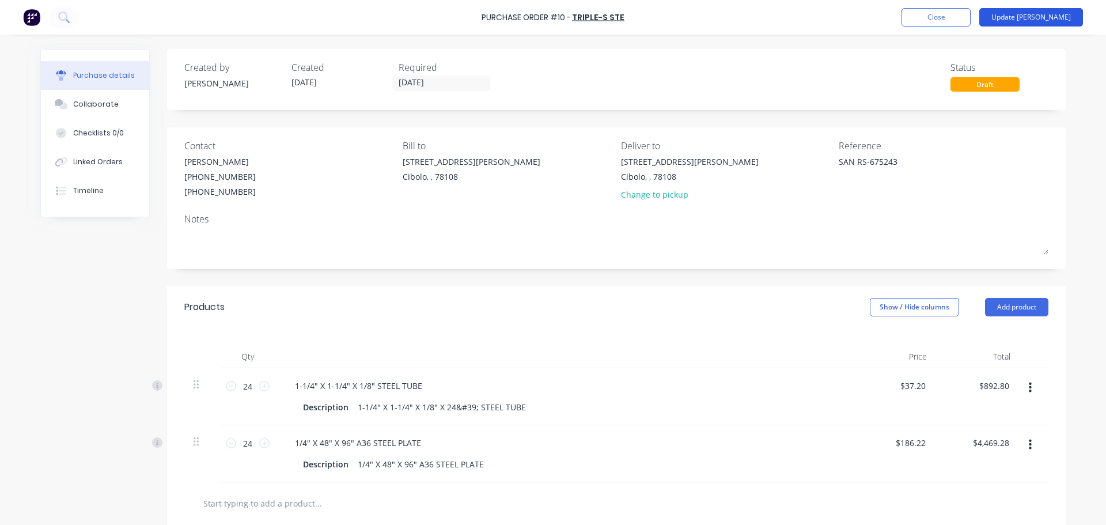
click at [1024, 13] on button "Update [PERSON_NAME]" at bounding box center [1031, 17] width 104 height 18
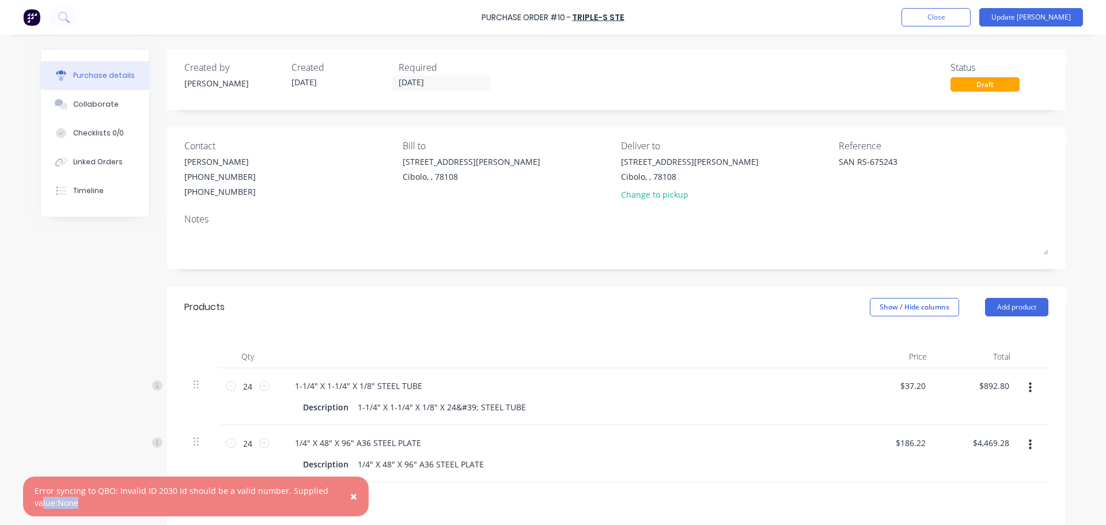
drag, startPoint x: 43, startPoint y: 506, endPoint x: 302, endPoint y: 477, distance: 260.7
click at [189, 496] on div "Error syncing to QBO: Invalid ID 2030 Id should be a valid number. Supplied val…" at bounding box center [184, 496] width 299 height 24
click at [250, 495] on div "Error syncing to QBO: Invalid ID 2030 Id should be a valid number. Supplied val…" at bounding box center [184, 496] width 299 height 24
click at [140, 492] on div "Error syncing to QBO: Invalid ID 2030 Id should be a valid number. Supplied val…" at bounding box center [184, 496] width 299 height 24
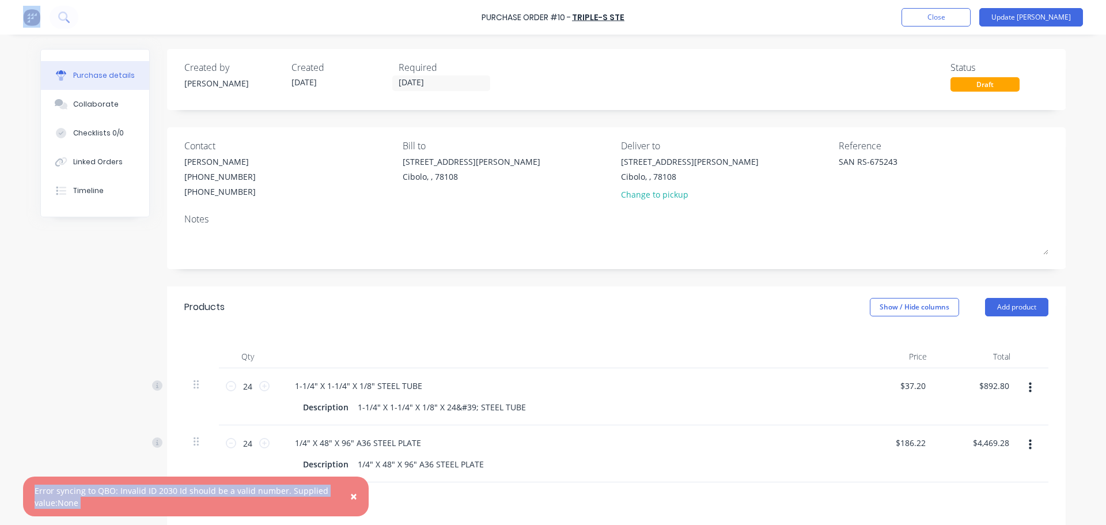
click at [140, 492] on div "Error syncing to QBO: Invalid ID 2030 Id should be a valid number. Supplied val…" at bounding box center [184, 496] width 299 height 24
click at [185, 496] on div "Error syncing to QBO: Invalid ID 2030 Id should be a valid number. Supplied val…" at bounding box center [184, 496] width 299 height 24
click at [180, 492] on div "Error syncing to QBO: Invalid ID 2030 Id should be a valid number. Supplied val…" at bounding box center [184, 496] width 299 height 24
click at [183, 495] on div "Error syncing to QBO: Invalid ID 2030 Id should be a valid number. Supplied val…" at bounding box center [184, 496] width 299 height 24
click at [184, 496] on div "Error syncing to QBO: Invalid ID 2030 Id should be a valid number. Supplied val…" at bounding box center [184, 496] width 299 height 24
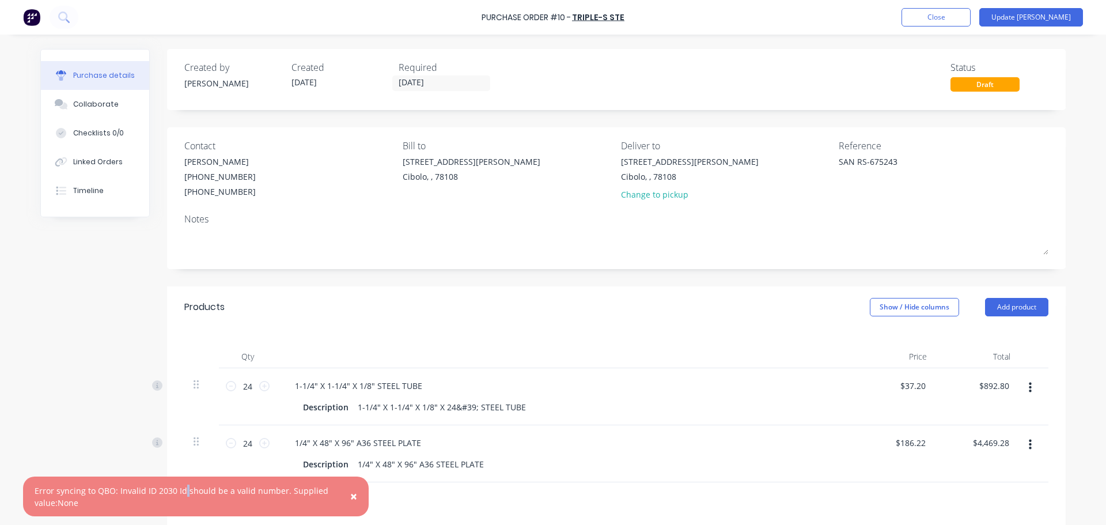
click at [184, 495] on div "Error syncing to QBO: Invalid ID 2030 Id should be a valid number. Supplied val…" at bounding box center [184, 496] width 299 height 24
click at [180, 492] on div "Error syncing to QBO: Invalid ID 2030 Id should be a valid number. Supplied val…" at bounding box center [184, 496] width 299 height 24
click at [344, 502] on button "×" at bounding box center [354, 497] width 30 height 28
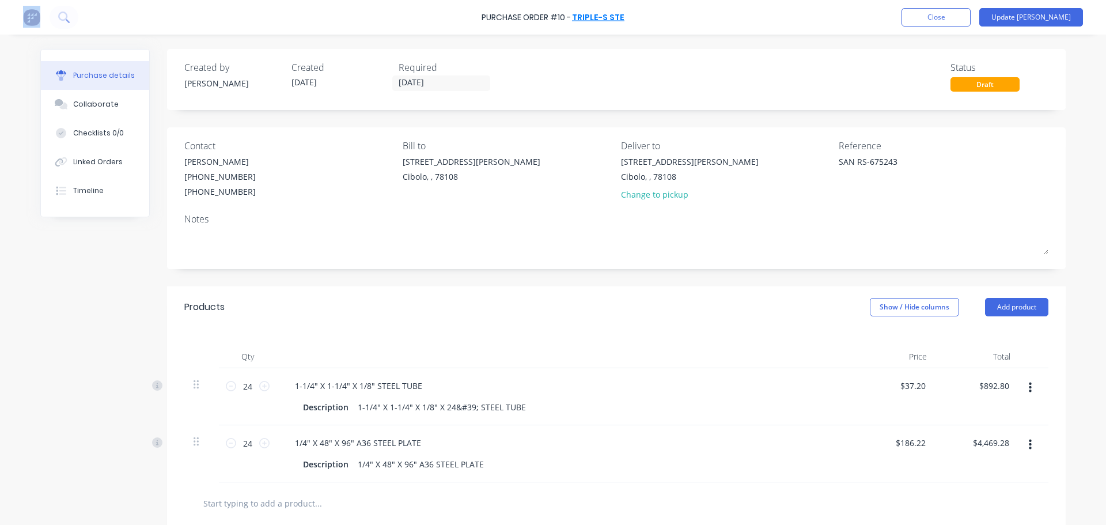
type textarea "x"
click at [609, 17] on link "TRIPLE-S STE" at bounding box center [598, 18] width 52 height 12
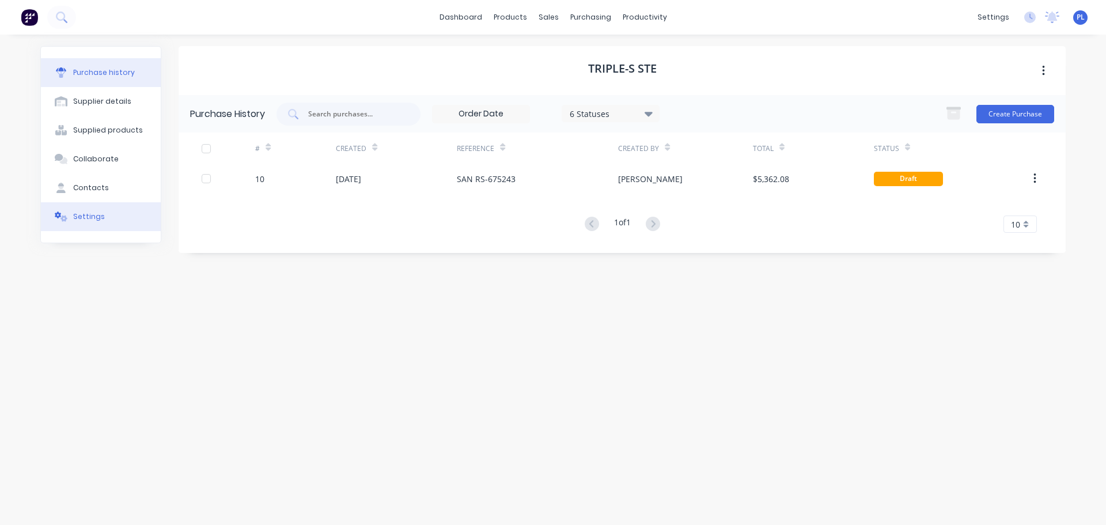
click at [92, 222] on button "Settings" at bounding box center [101, 216] width 120 height 29
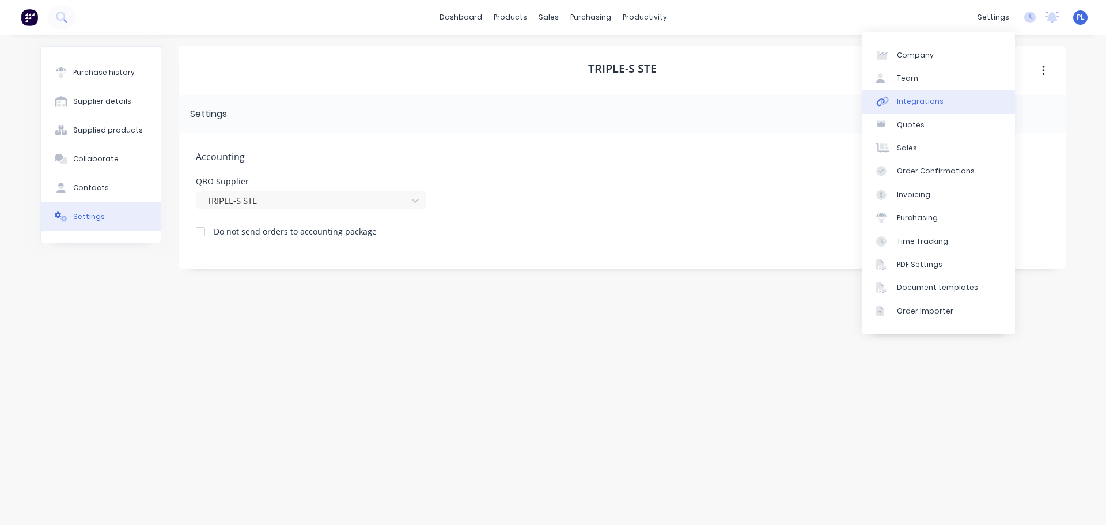
click at [944, 99] on link "Integrations" at bounding box center [938, 101] width 153 height 23
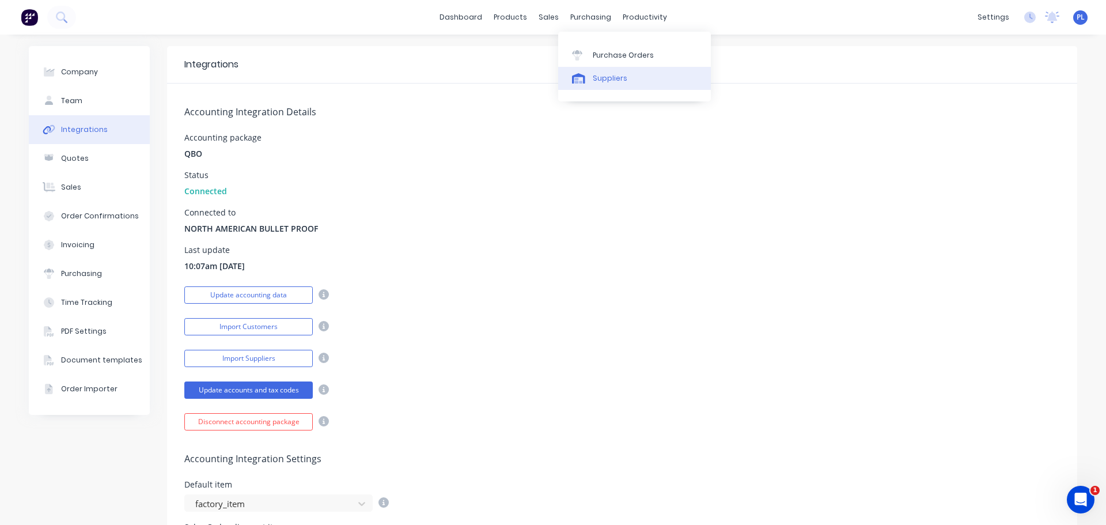
drag, startPoint x: 609, startPoint y: 73, endPoint x: 599, endPoint y: 77, distance: 10.8
click at [609, 73] on div "Suppliers" at bounding box center [610, 78] width 35 height 10
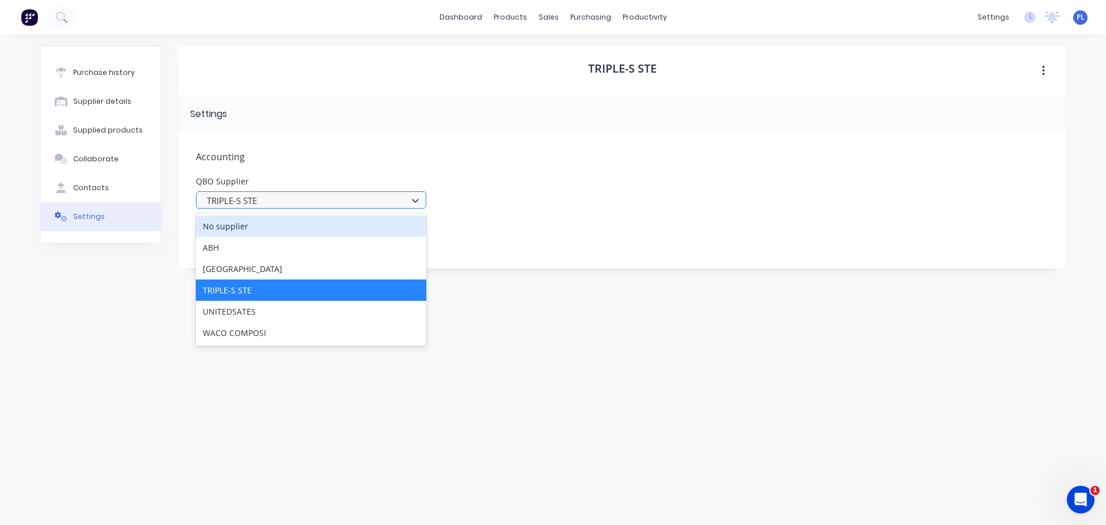
click at [349, 199] on div at bounding box center [304, 200] width 196 height 14
click at [340, 206] on div at bounding box center [304, 200] width 196 height 14
